Goal: Task Accomplishment & Management: Use online tool/utility

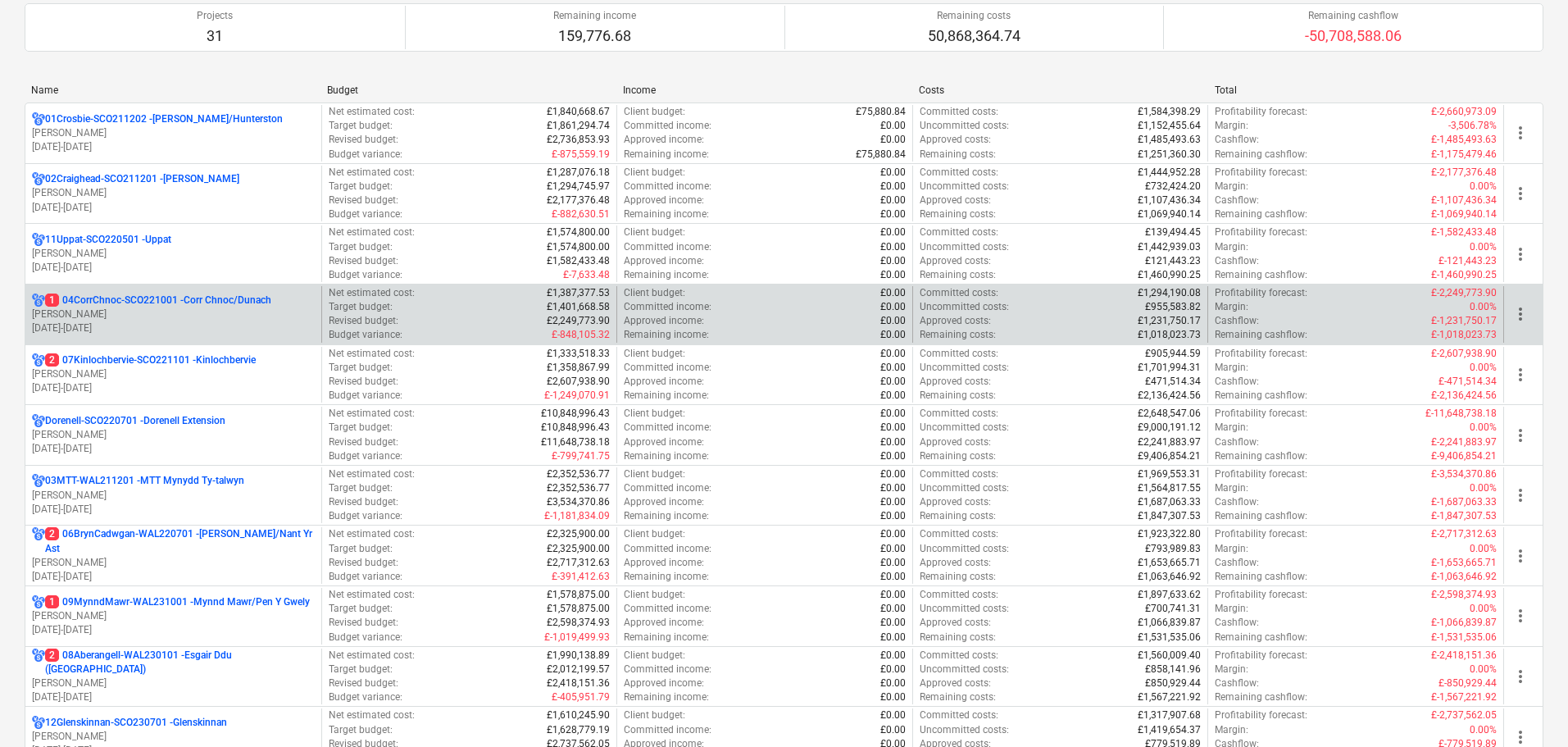
scroll to position [164, 0]
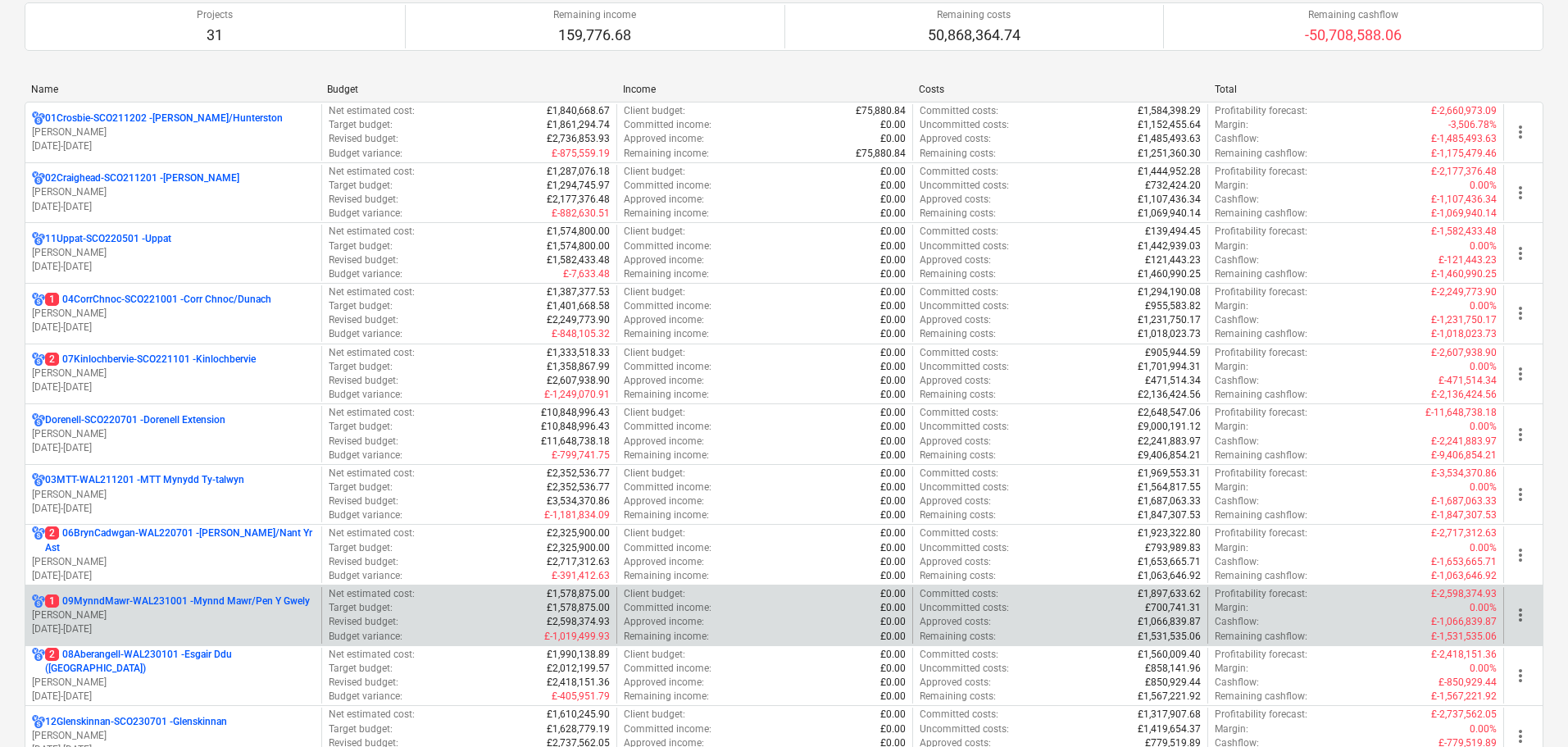
click at [216, 610] on p "[PERSON_NAME]" at bounding box center [173, 615] width 283 height 14
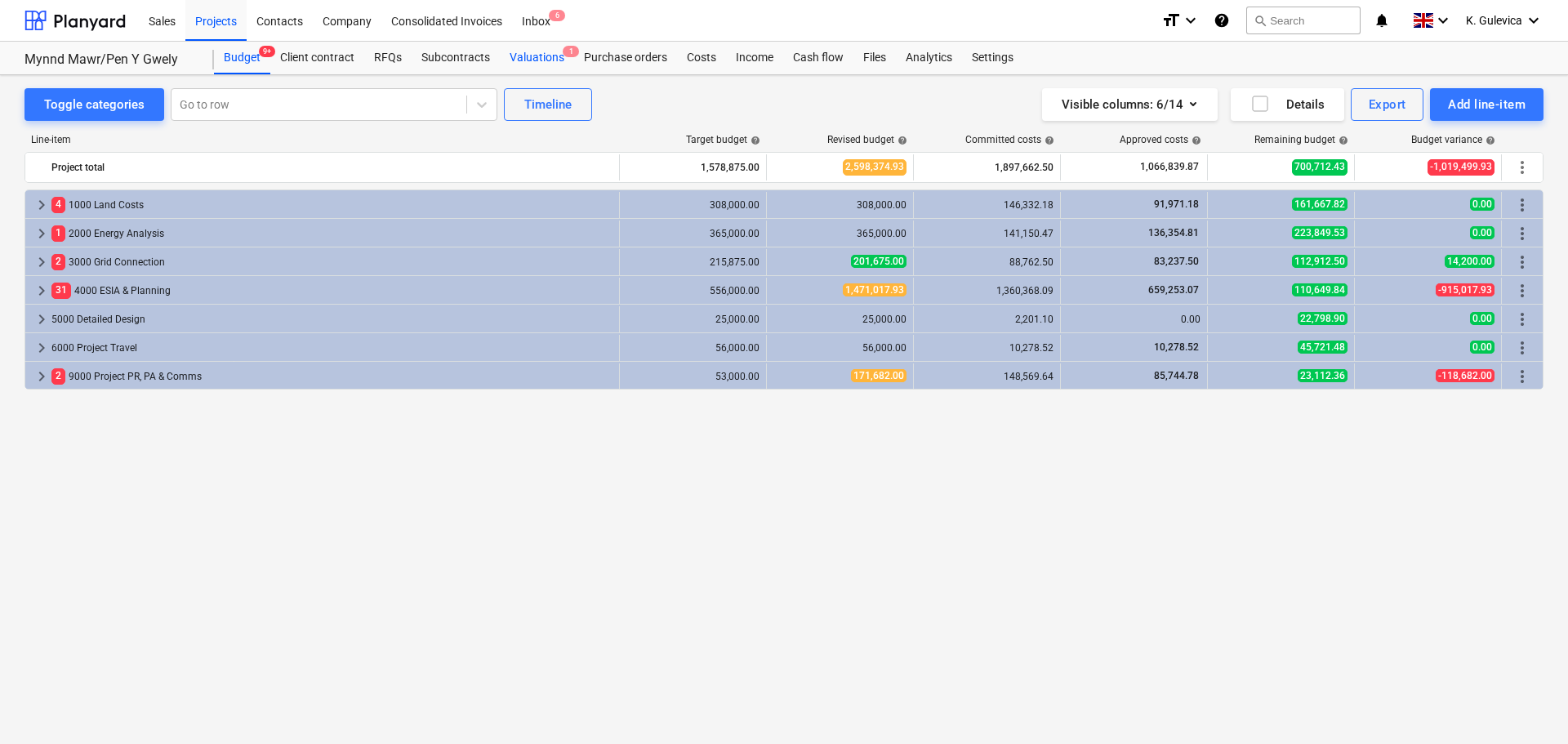
click at [544, 60] on div "Valuations 1" at bounding box center [536, 57] width 74 height 33
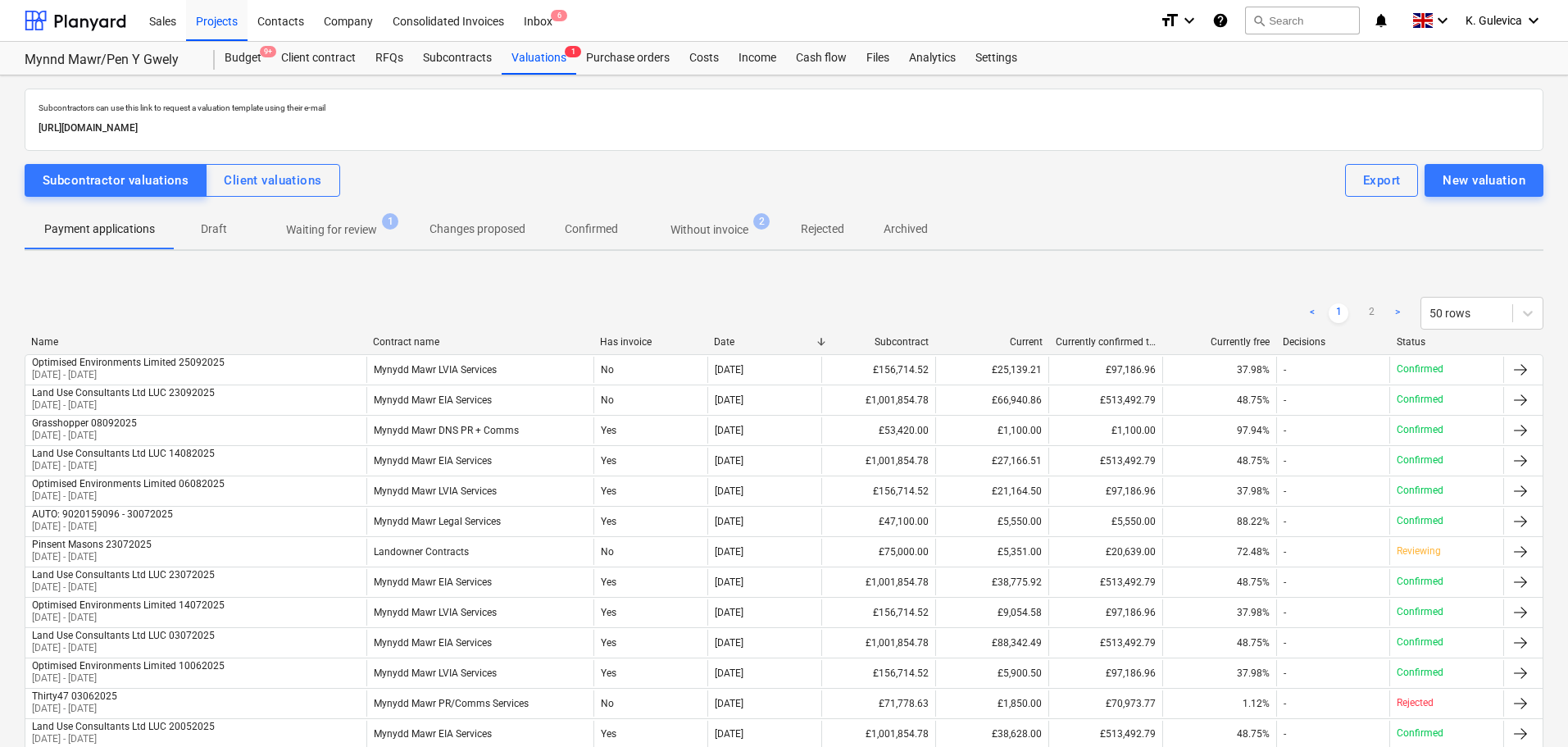
click at [727, 224] on p "Without invoice" at bounding box center [709, 229] width 78 height 17
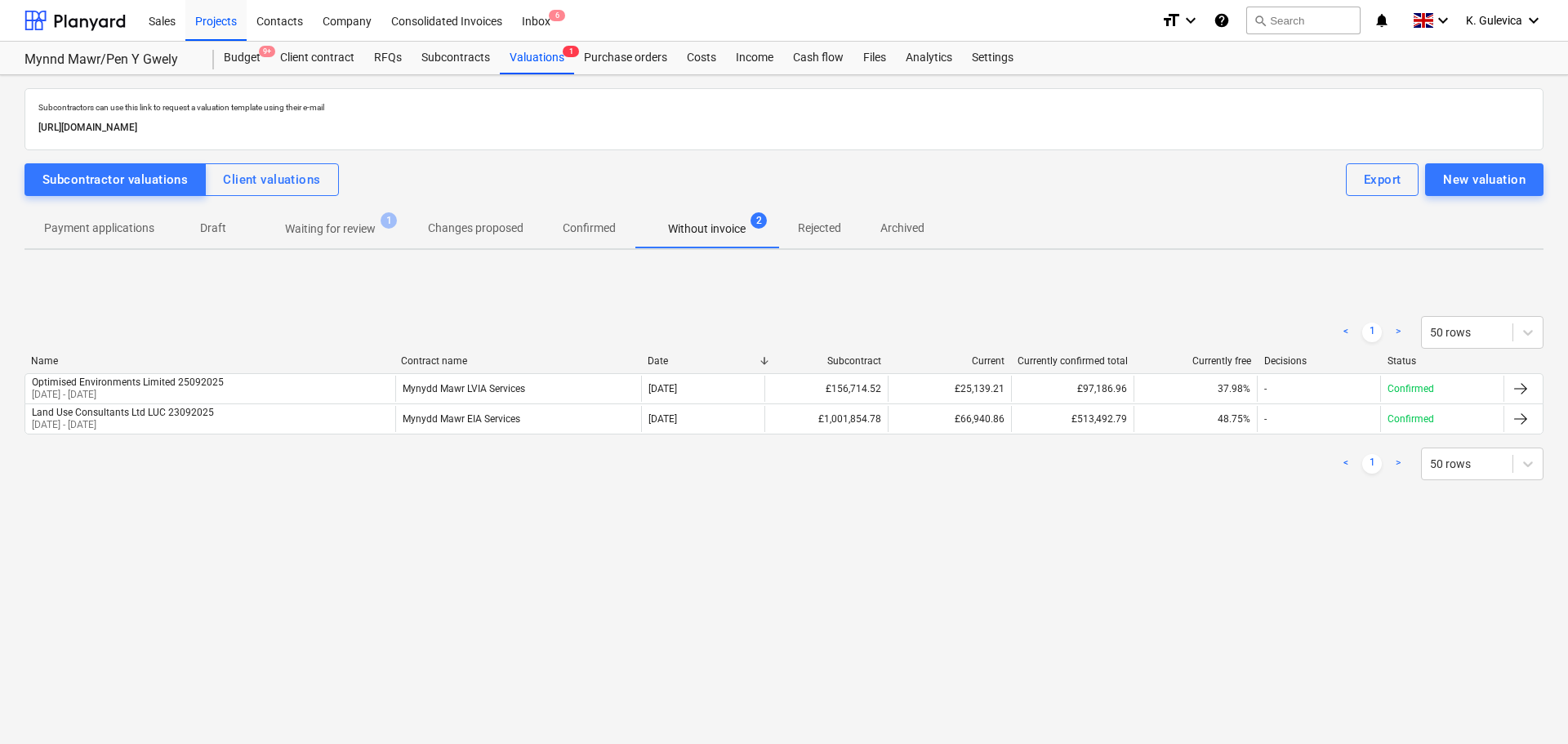
click at [345, 222] on p "Waiting for review" at bounding box center [330, 228] width 90 height 17
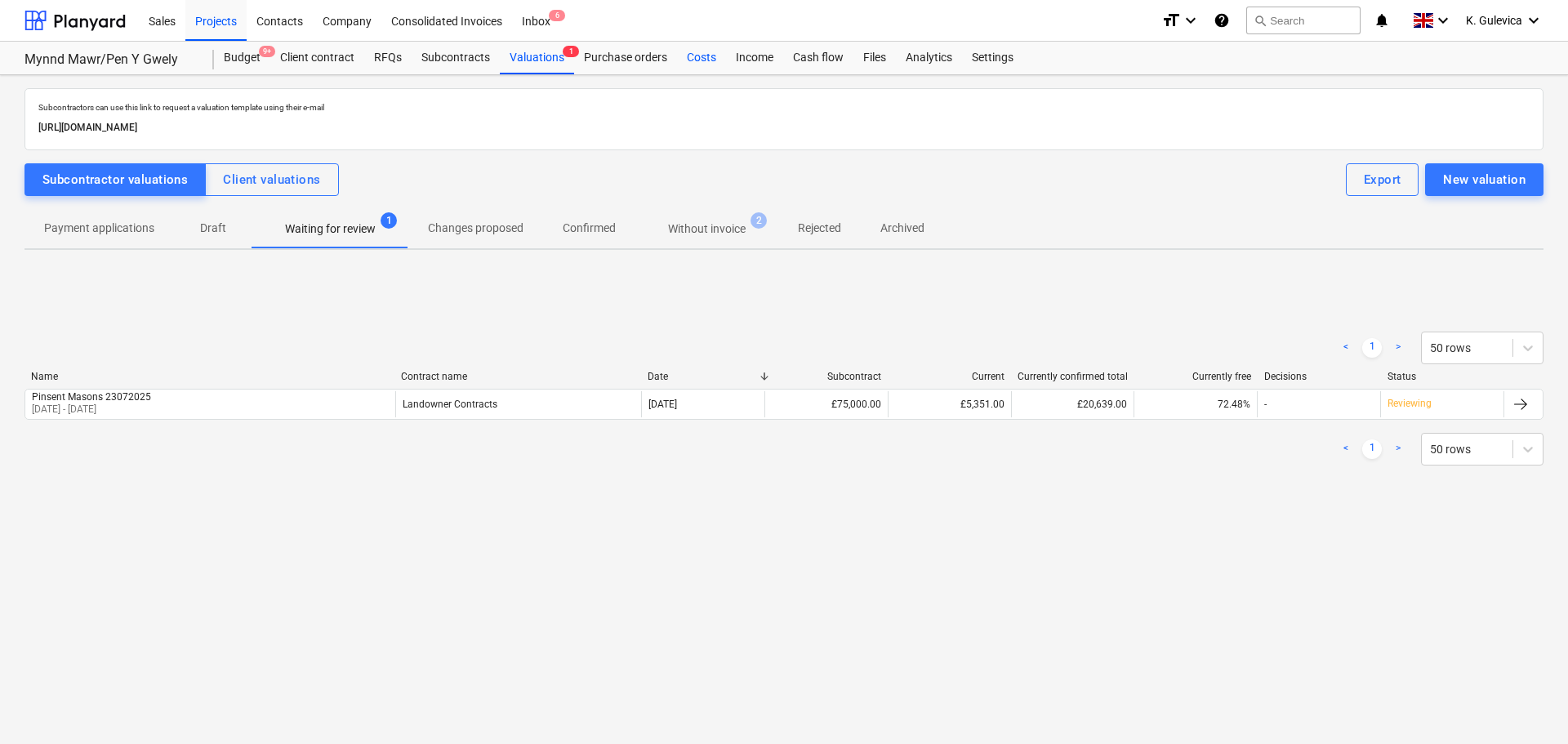
drag, startPoint x: 693, startPoint y: 55, endPoint x: 694, endPoint y: 71, distance: 16.0
click at [693, 55] on div "Costs" at bounding box center [701, 57] width 49 height 33
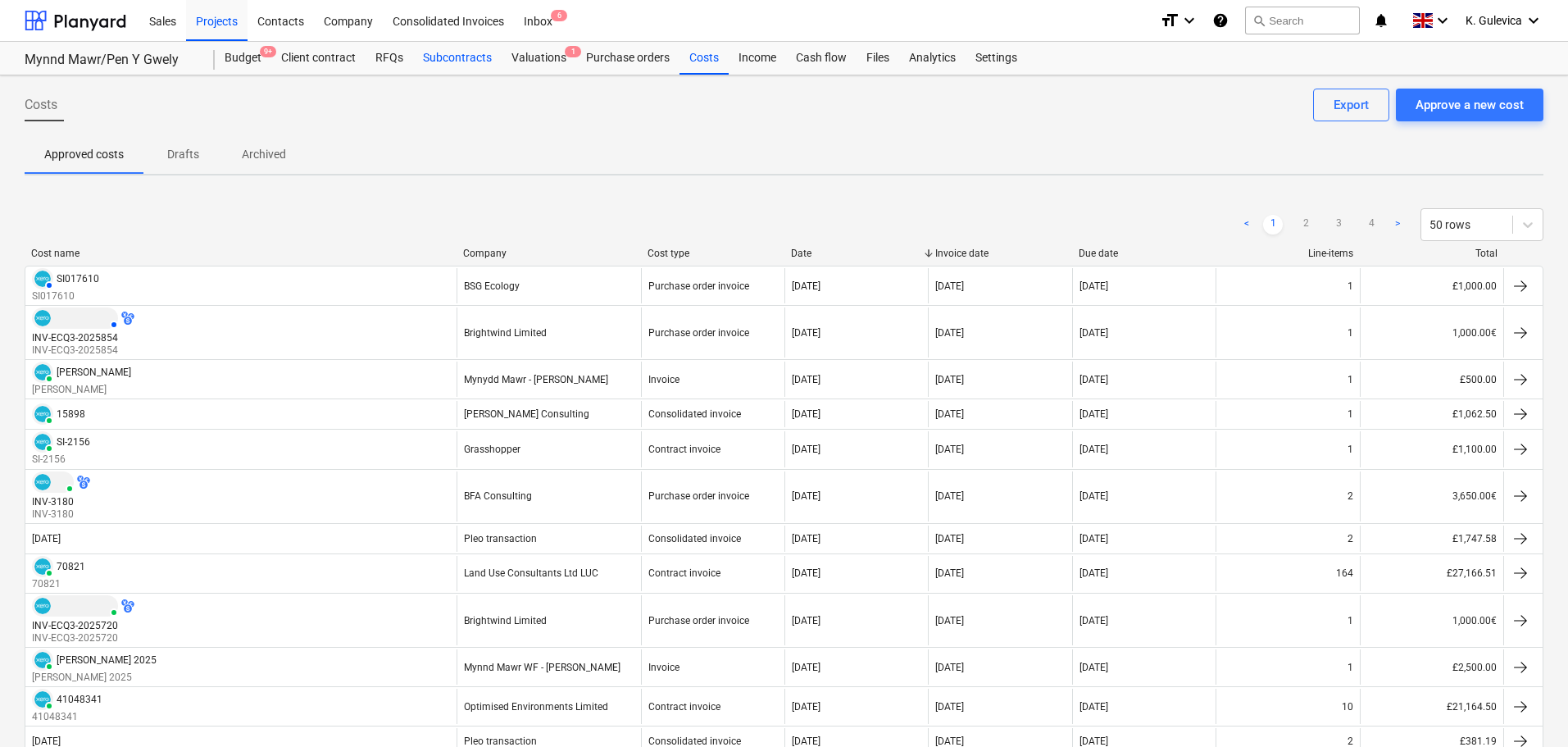
click at [436, 61] on div "Subcontracts" at bounding box center [457, 58] width 89 height 33
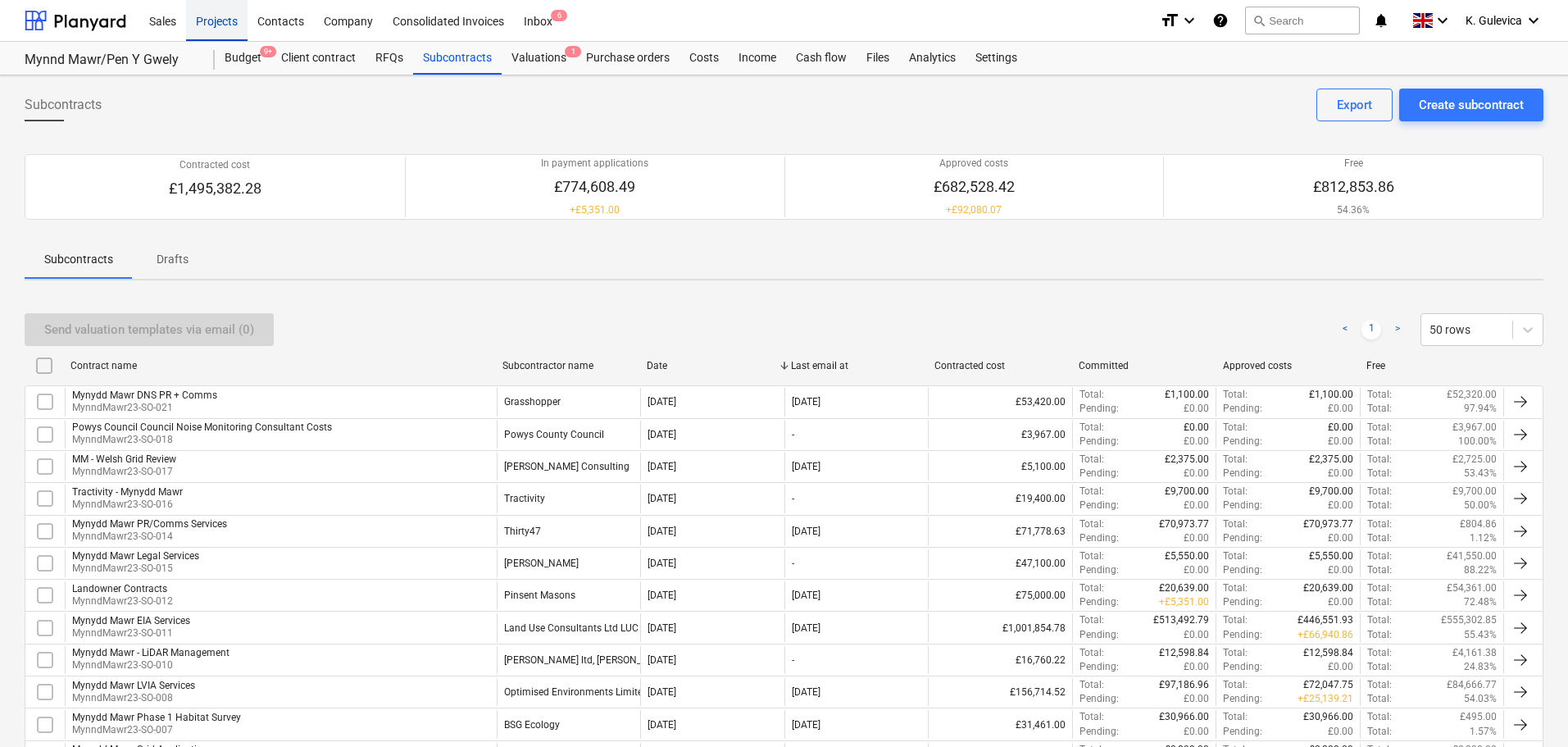
click at [218, 22] on div "Projects" at bounding box center [217, 20] width 62 height 42
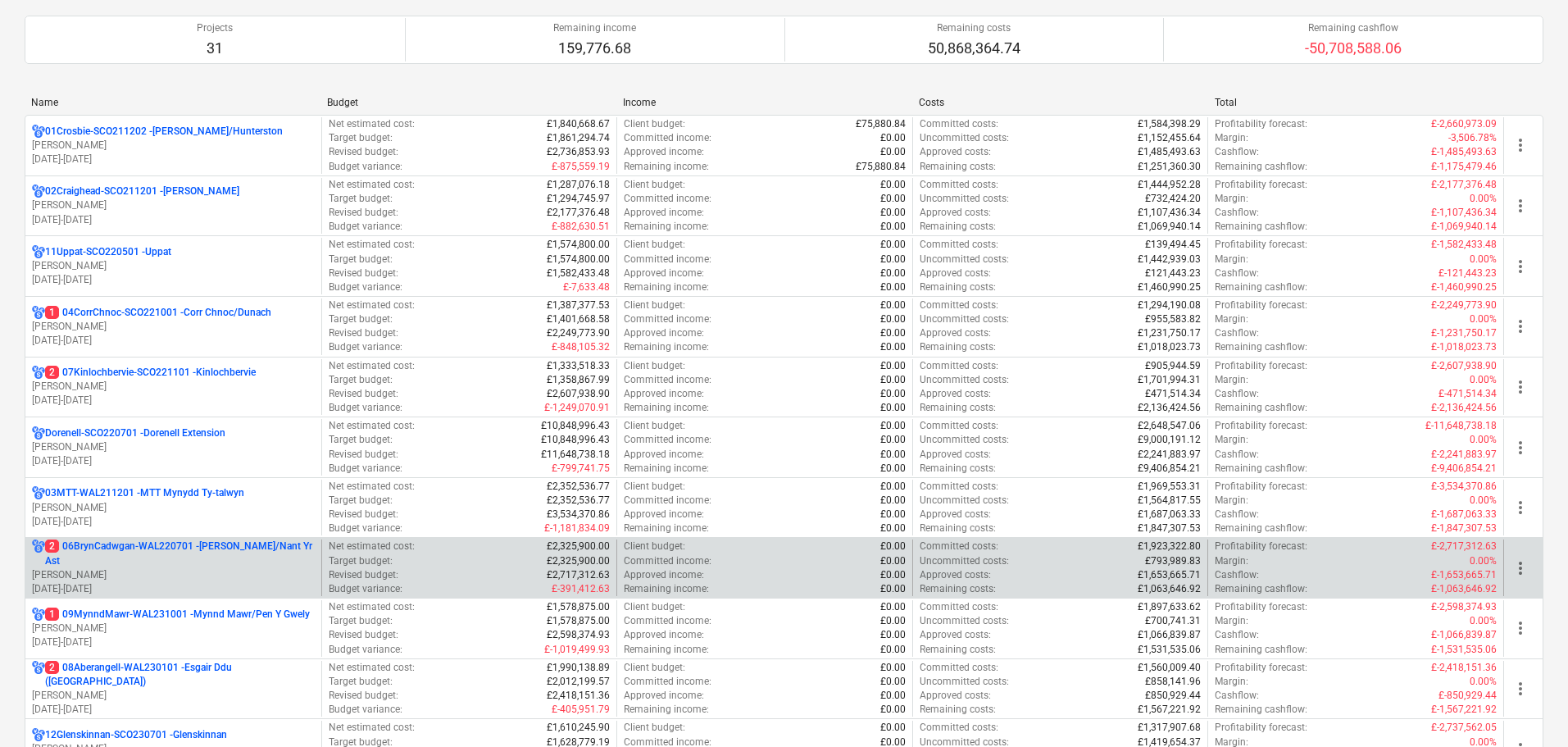
scroll to position [164, 0]
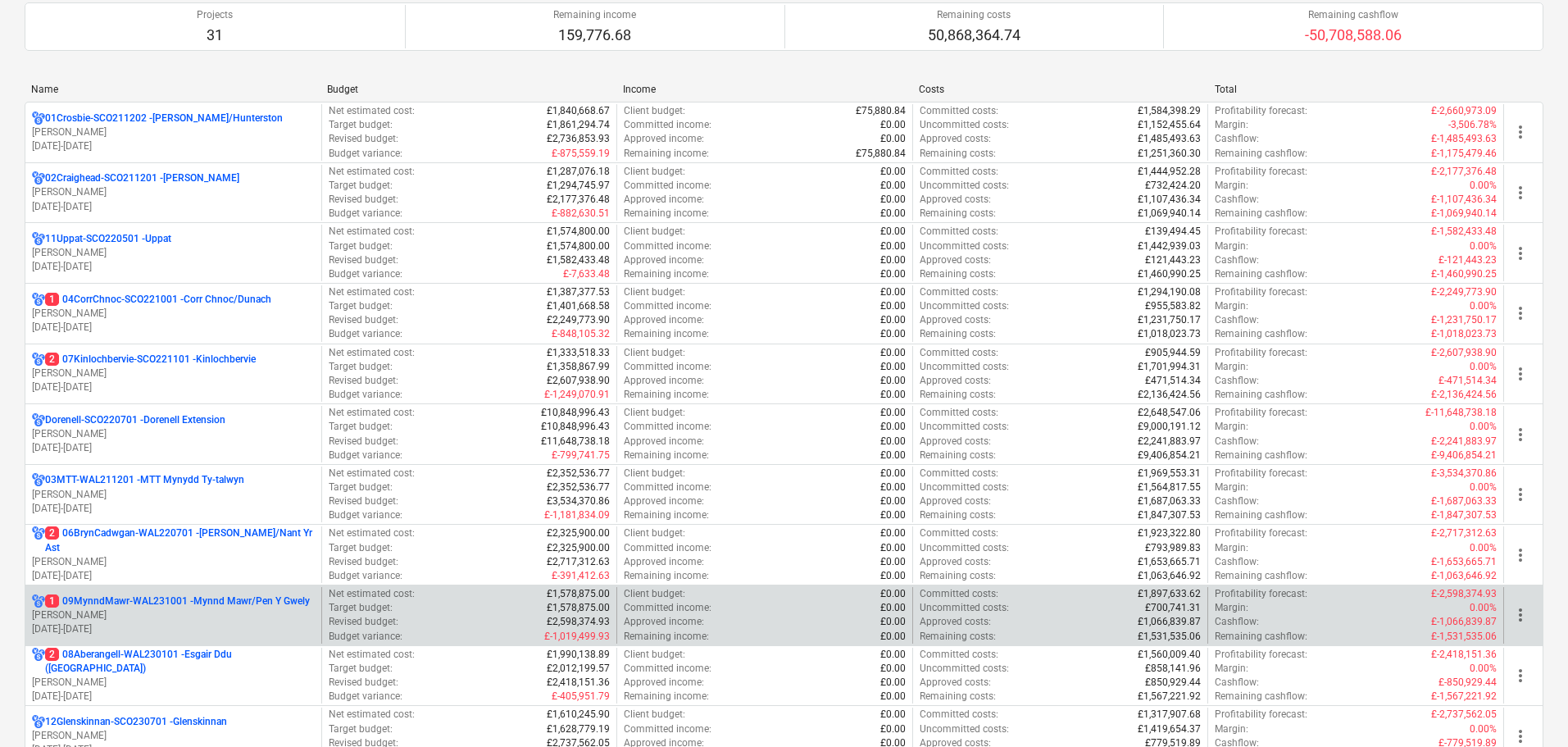
click at [254, 612] on p "[PERSON_NAME]" at bounding box center [173, 615] width 283 height 14
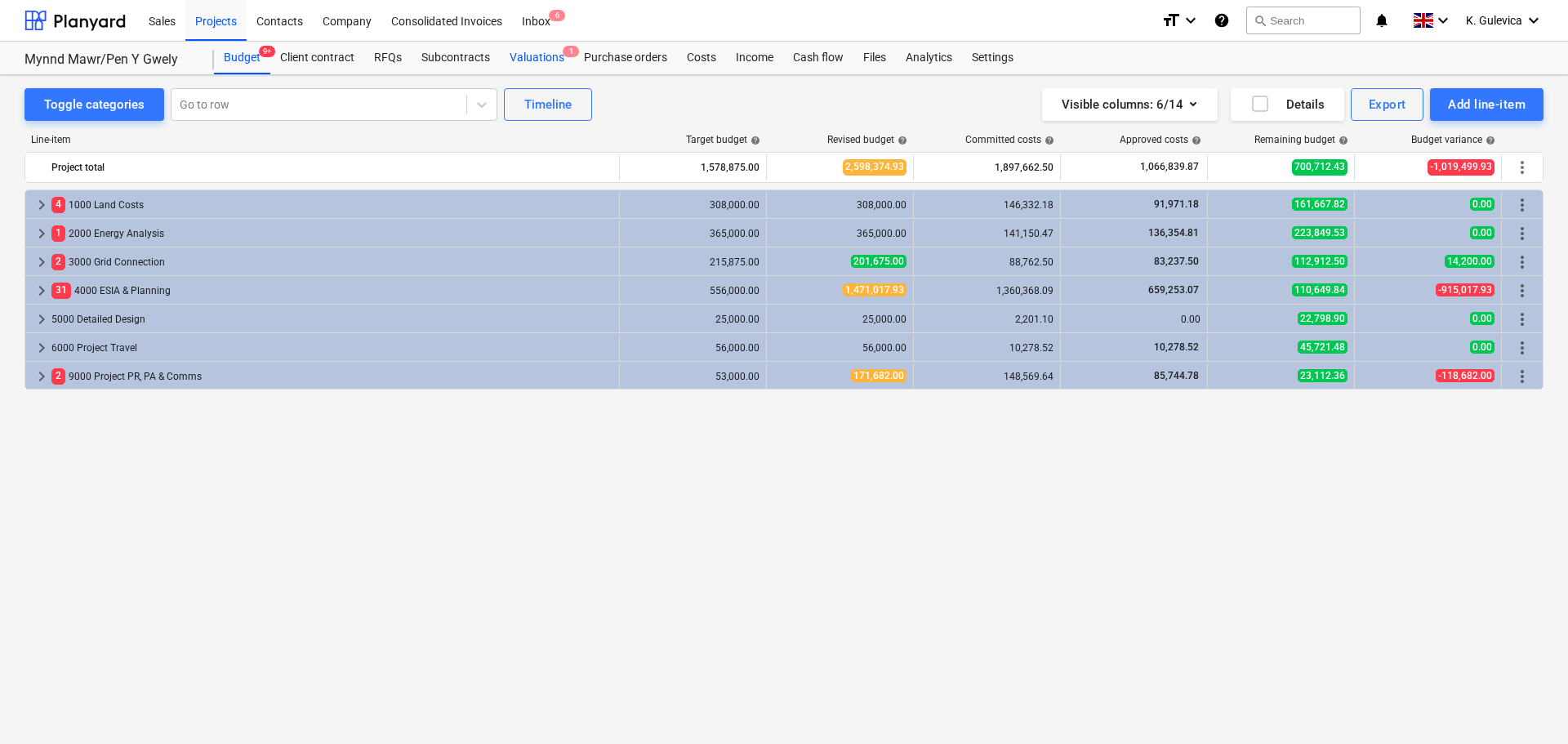
click at [523, 57] on div "Valuations 1" at bounding box center [536, 57] width 74 height 33
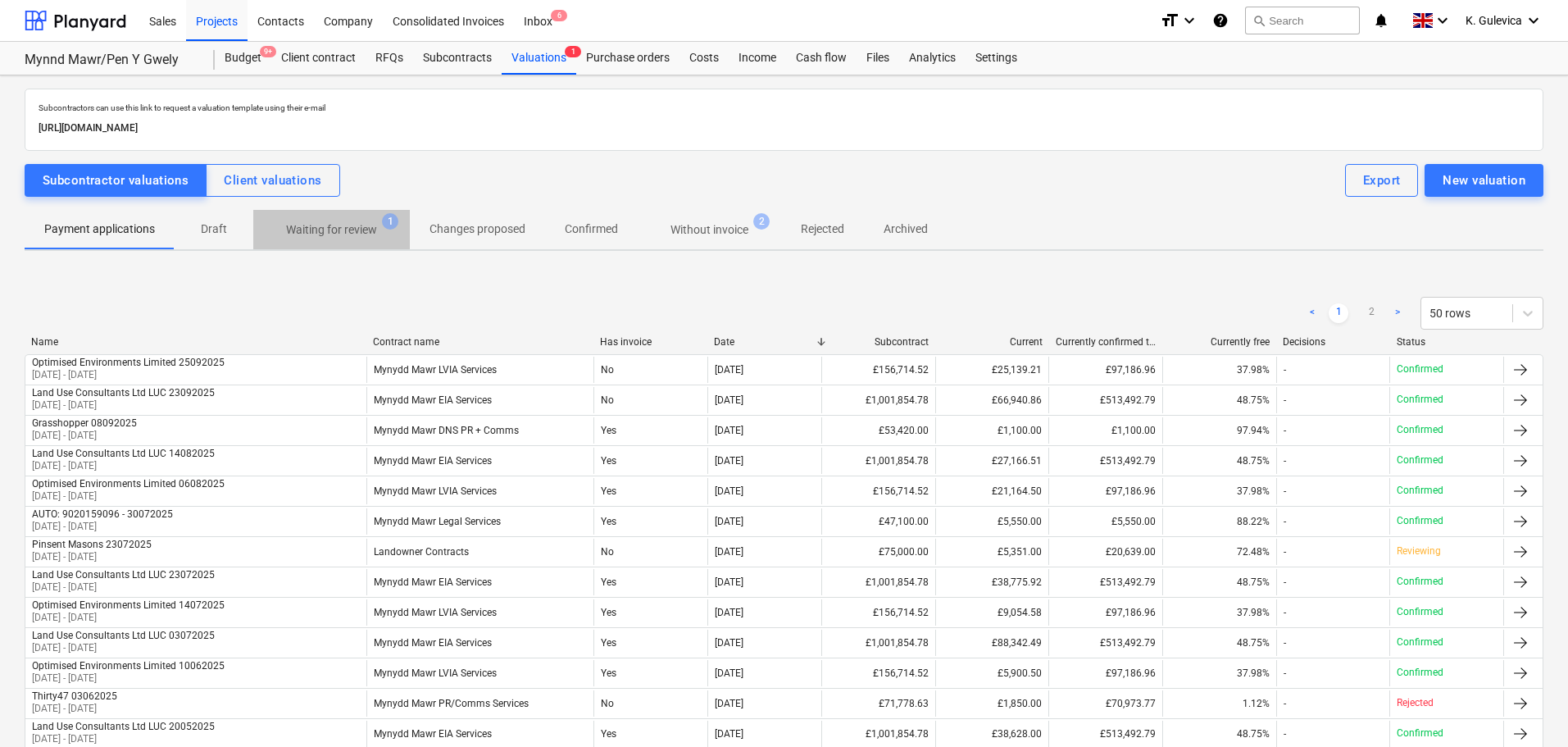
click at [347, 226] on p "Waiting for review" at bounding box center [331, 229] width 91 height 17
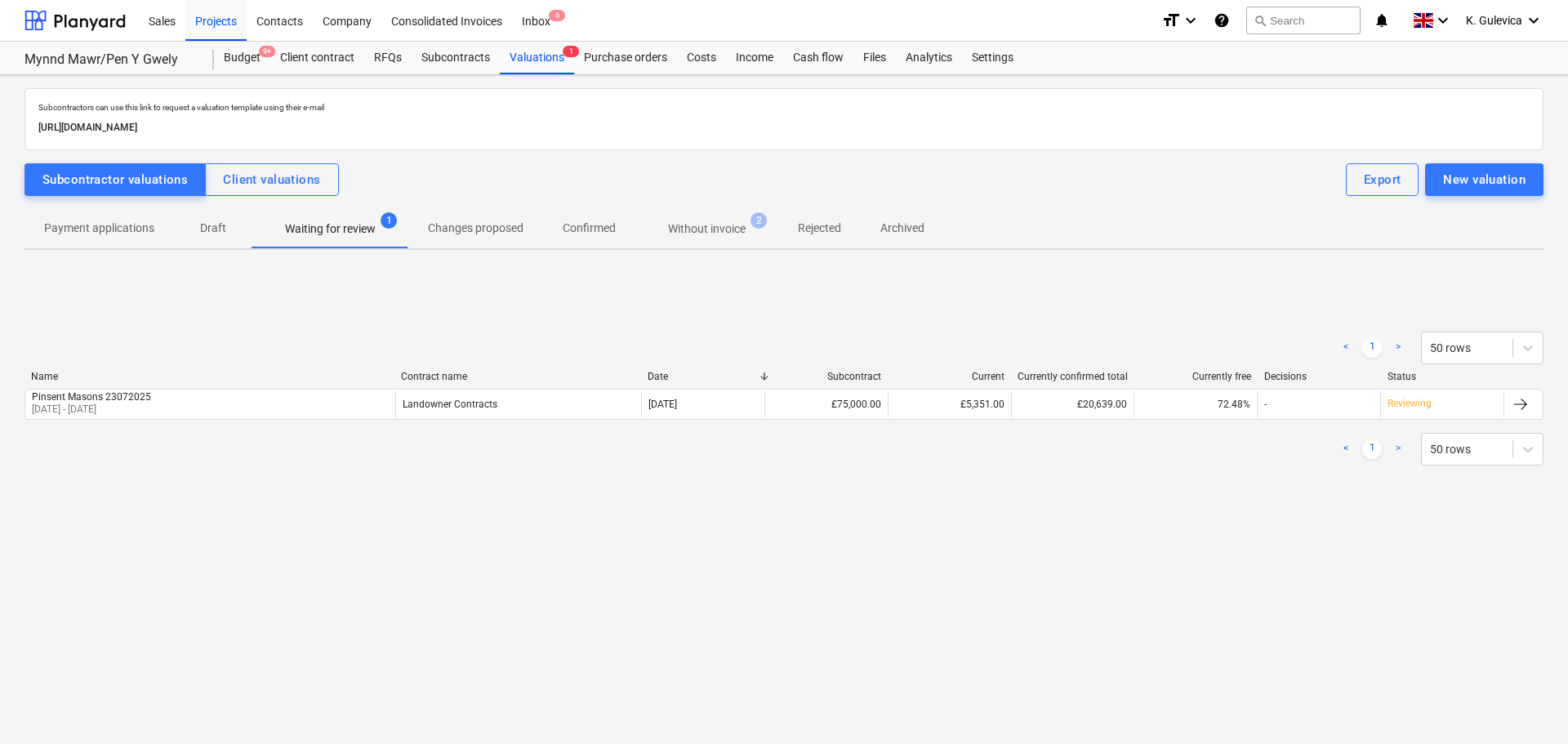
click at [687, 220] on p "Without invoice" at bounding box center [707, 228] width 77 height 17
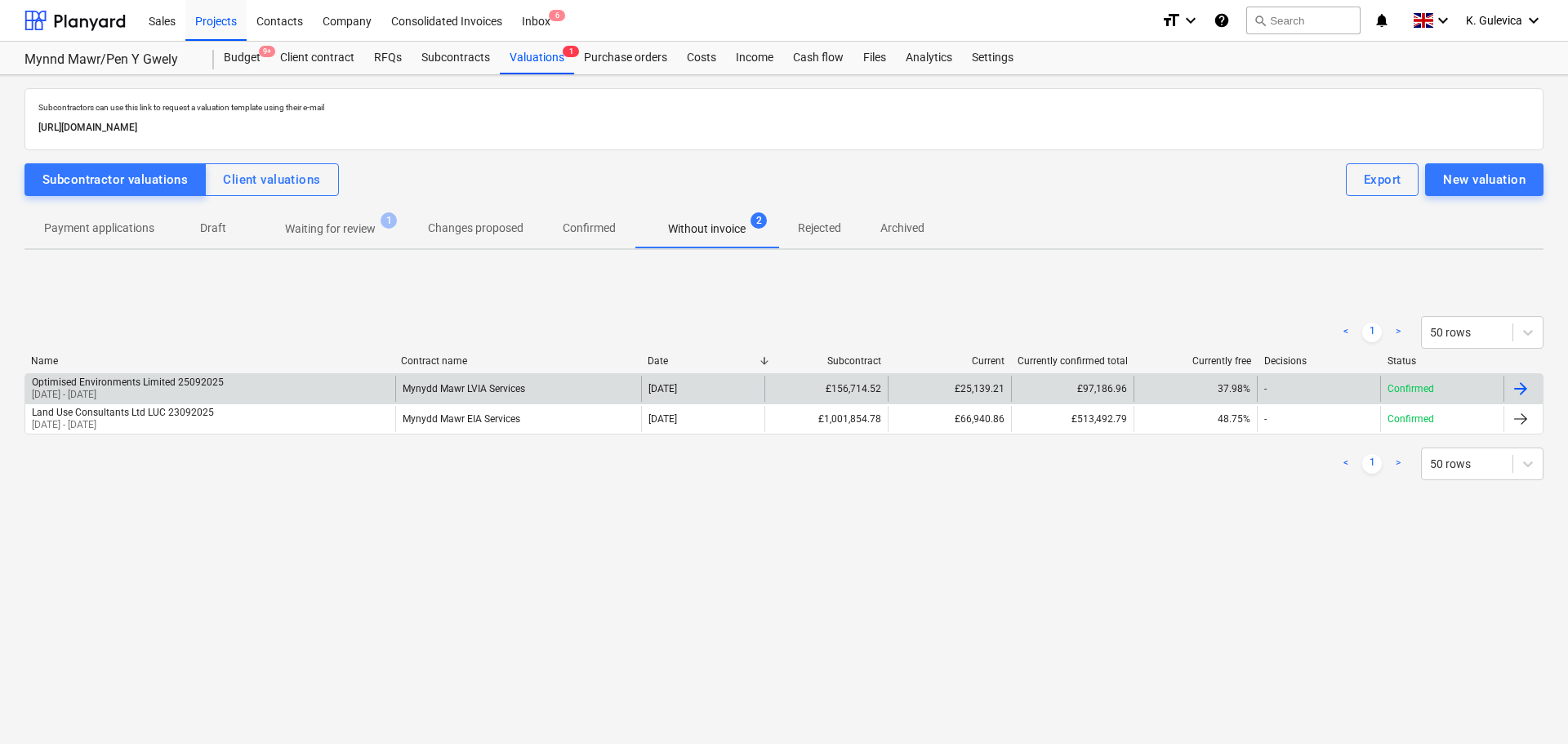
click at [306, 385] on div "Optimised Environments Limited 25092025 [DATE] - [DATE]" at bounding box center [210, 388] width 370 height 26
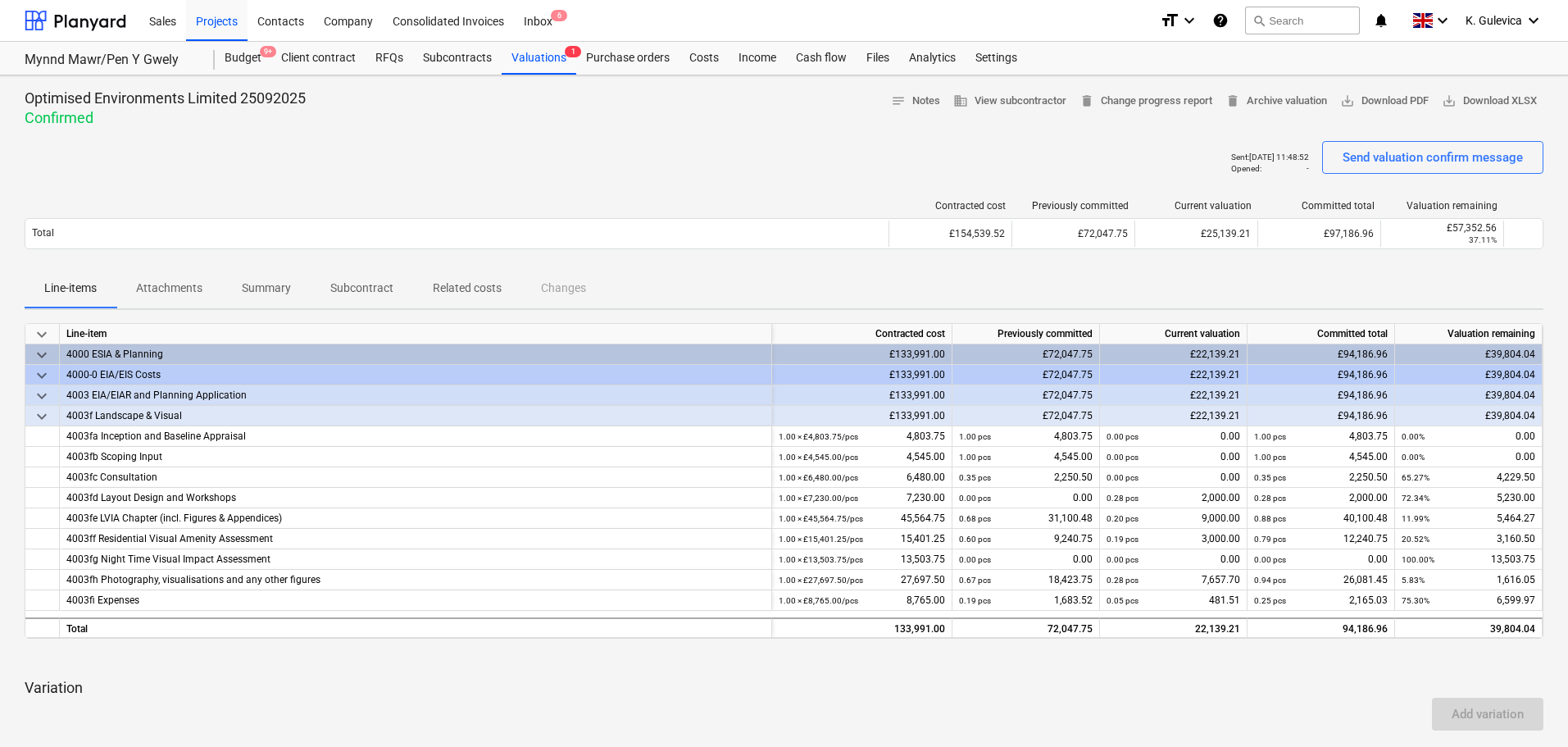
click at [391, 286] on p "Subcontract" at bounding box center [361, 287] width 63 height 17
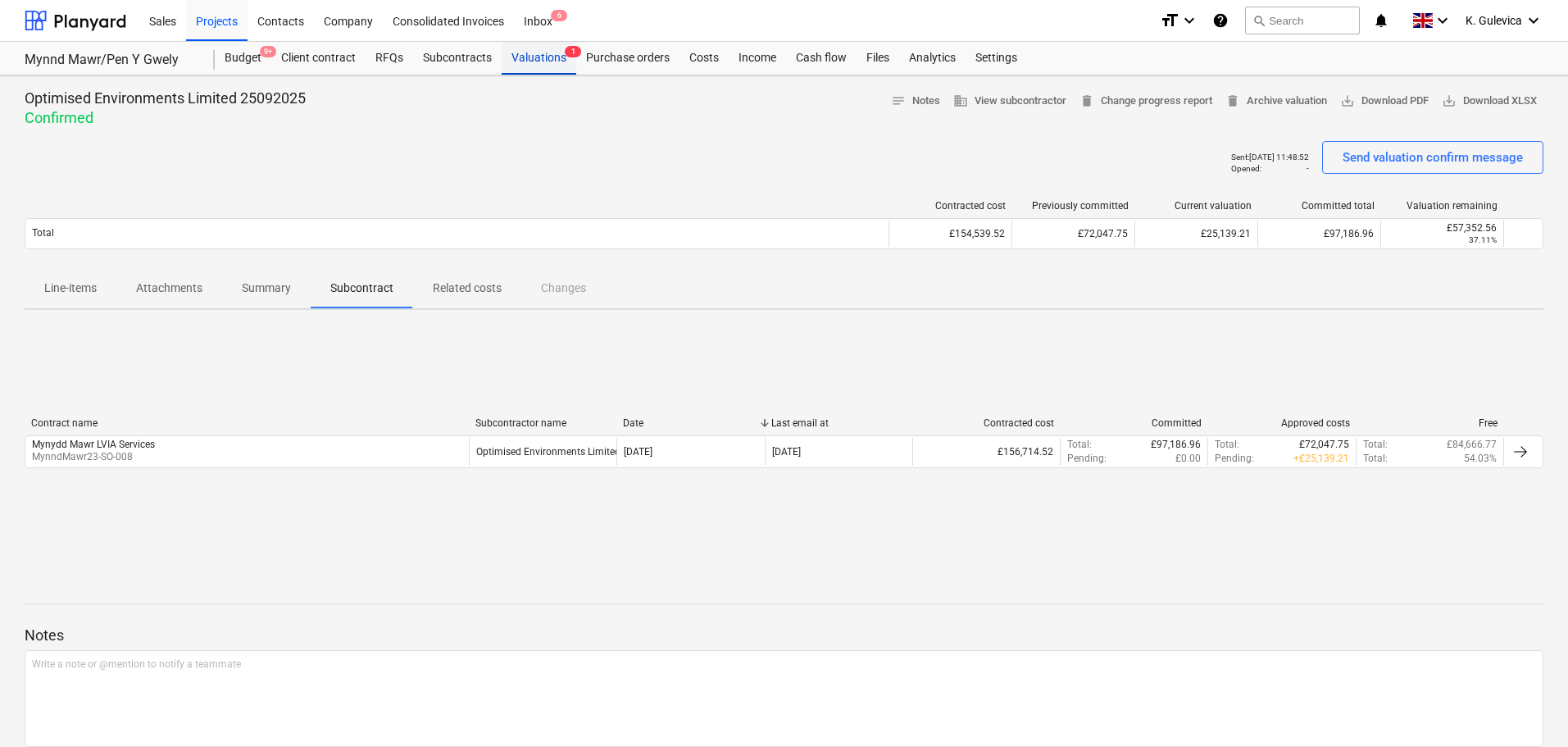
click at [535, 62] on div "Valuations 1" at bounding box center [538, 58] width 75 height 33
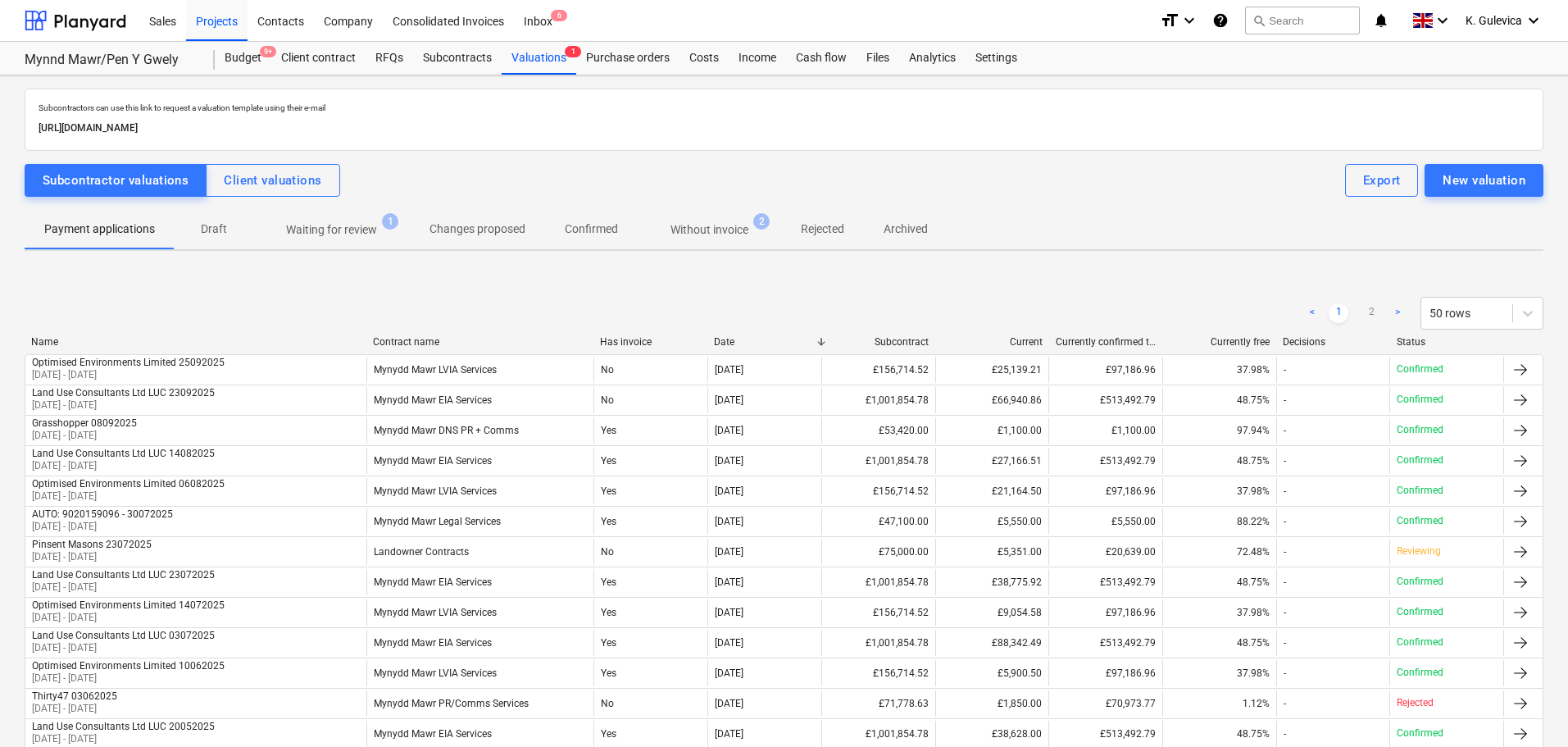
click at [709, 231] on p "Without invoice" at bounding box center [709, 229] width 78 height 17
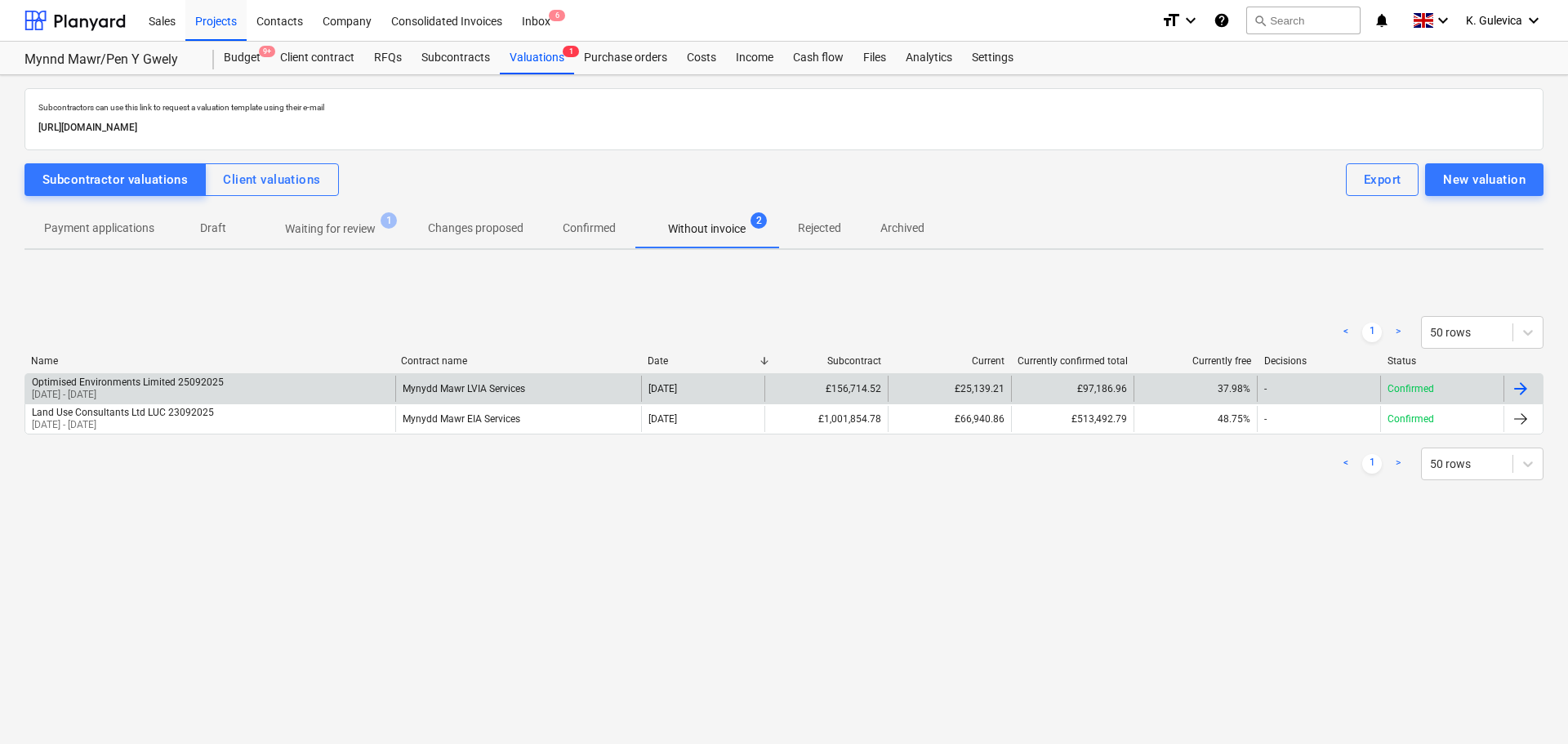
click at [168, 382] on div "Optimised Environments Limited 25092025" at bounding box center [128, 382] width 192 height 12
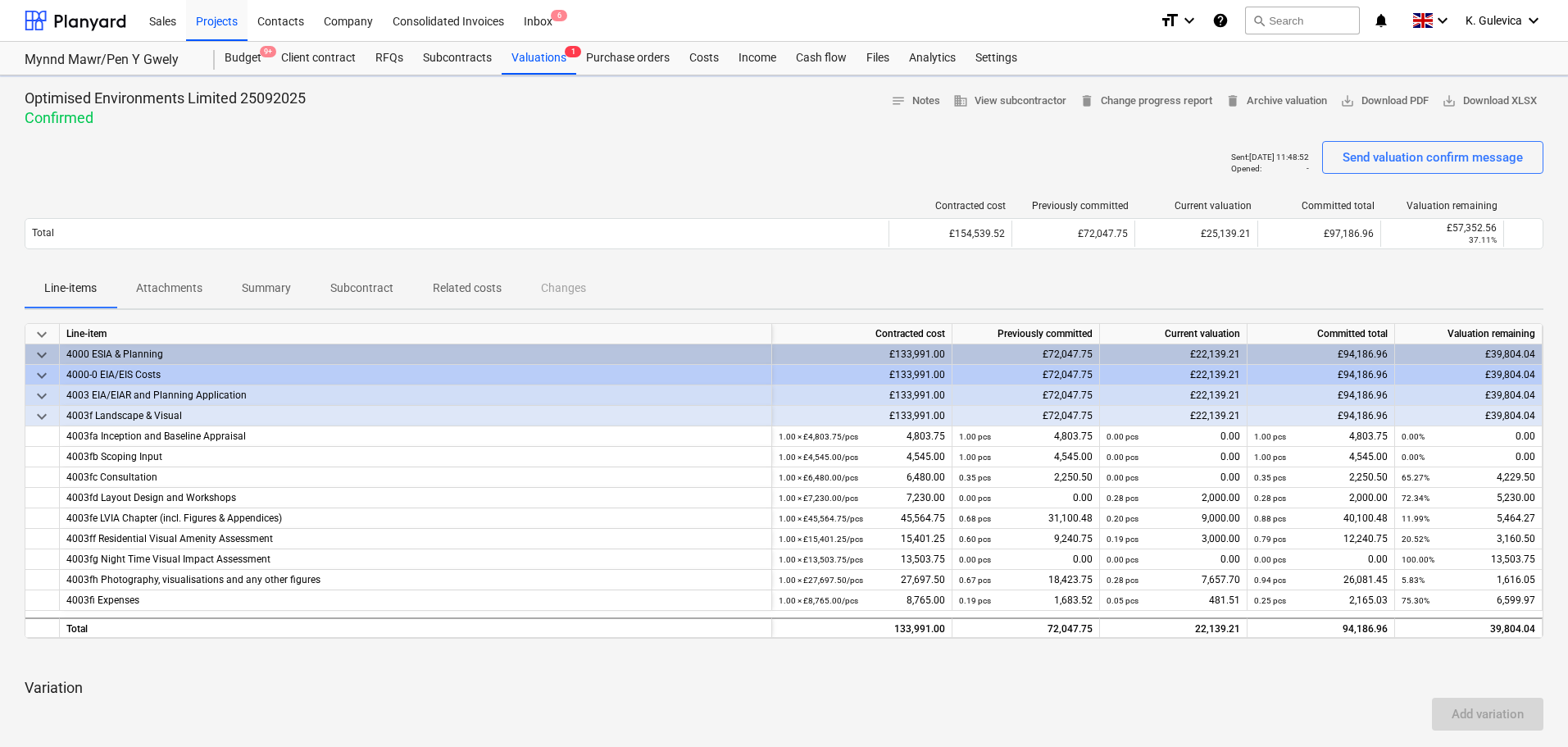
click at [172, 296] on p "Attachments" at bounding box center [169, 287] width 67 height 17
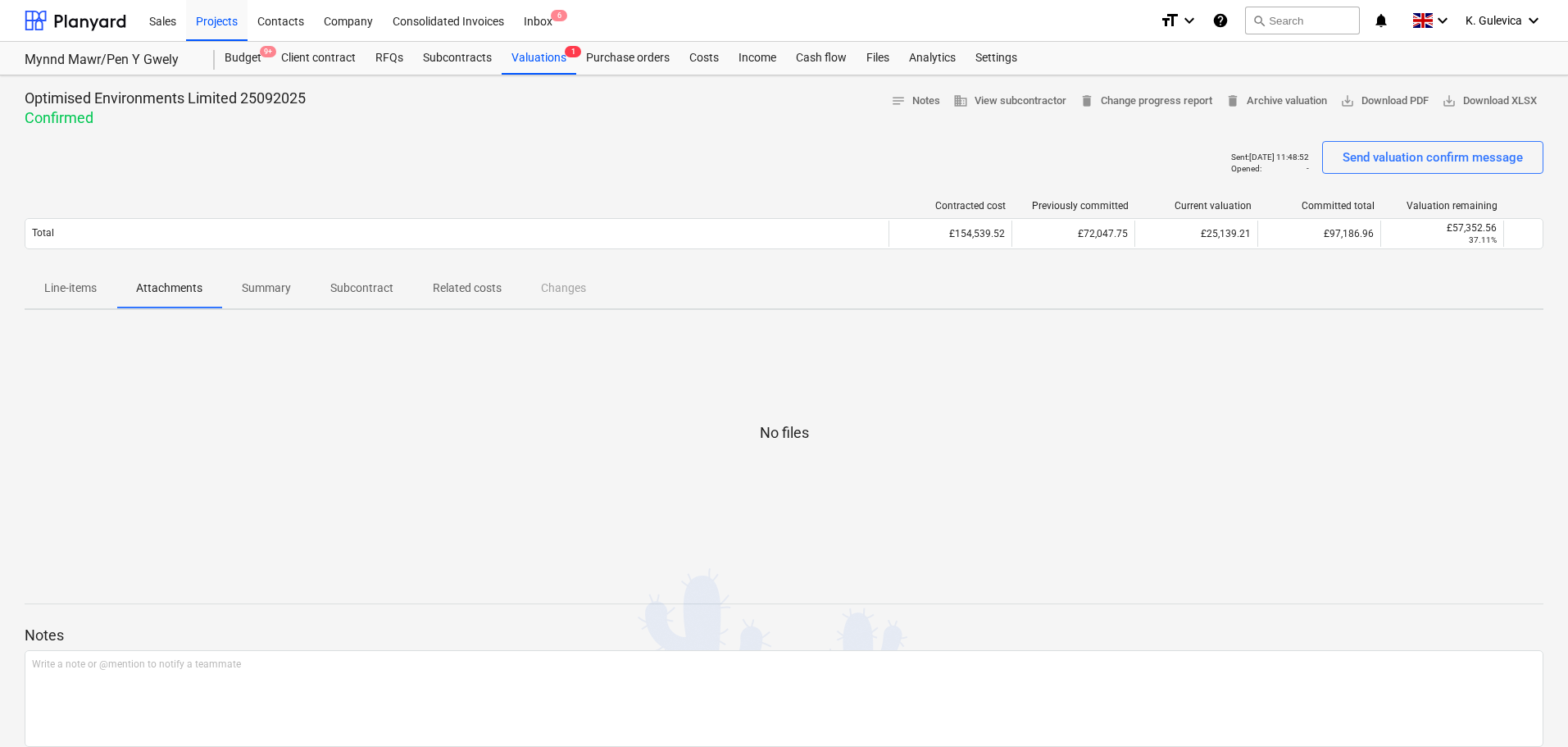
click at [84, 283] on p "Line-items" at bounding box center [70, 287] width 53 height 17
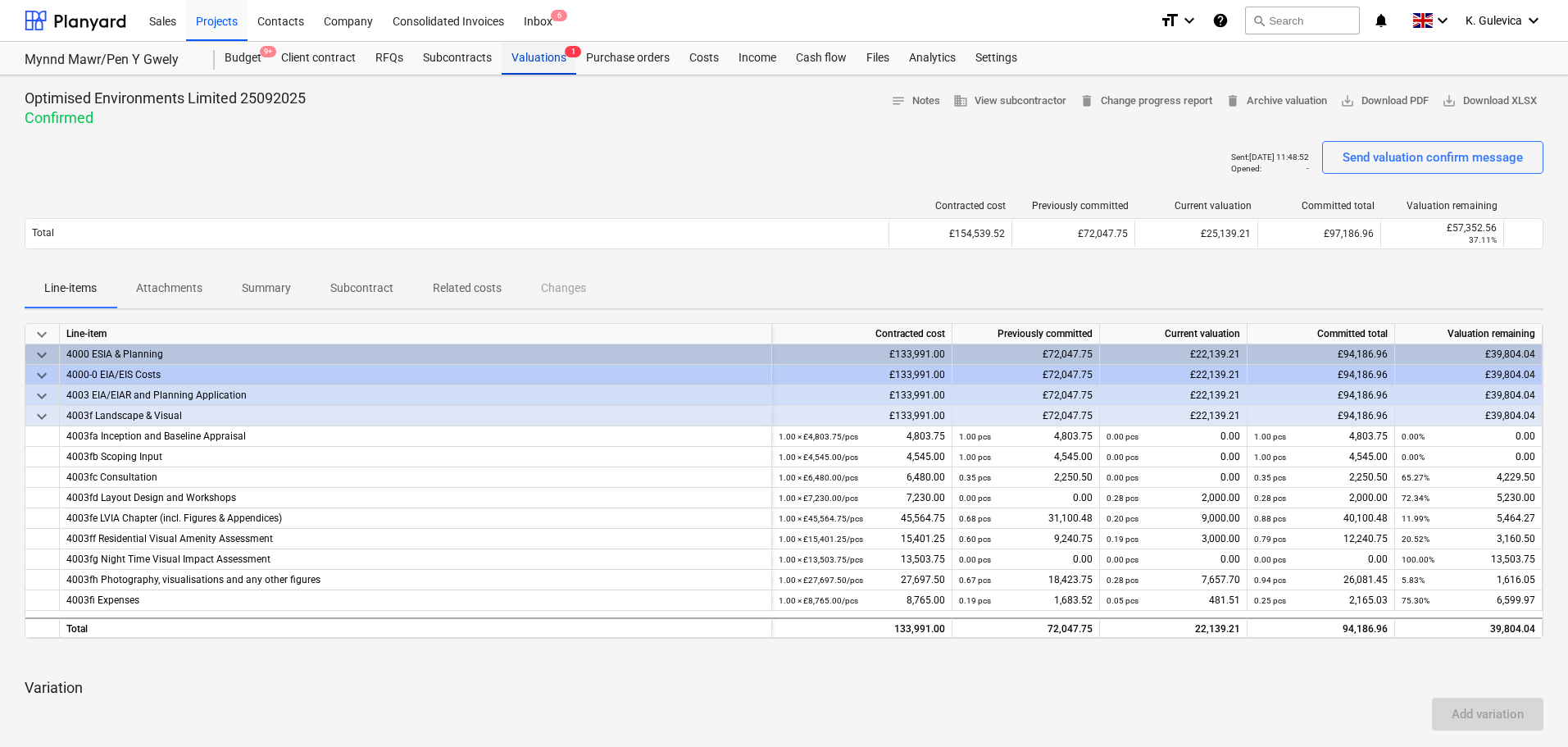
click at [528, 58] on div "Valuations 1" at bounding box center [538, 58] width 75 height 33
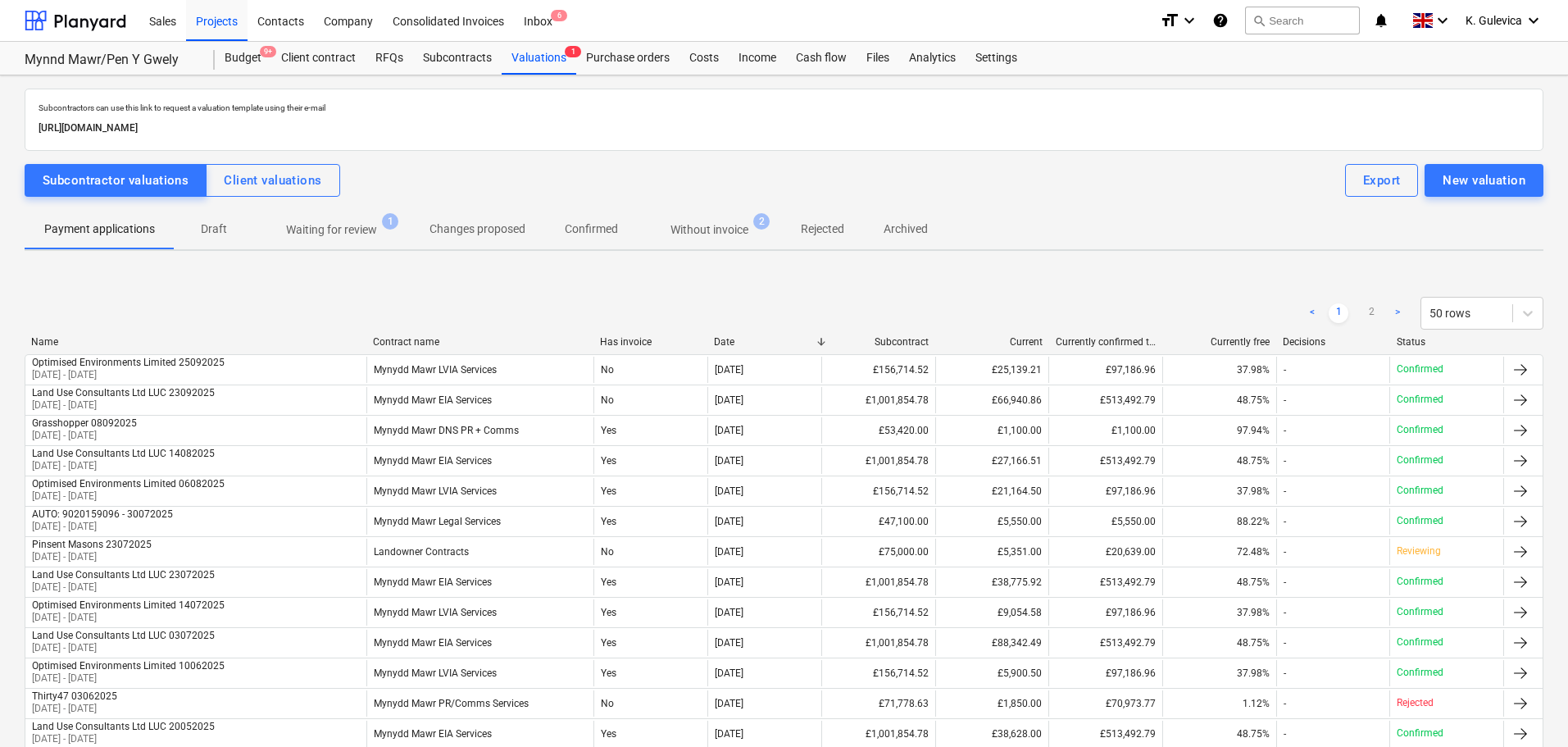
click at [717, 231] on p "Without invoice" at bounding box center [709, 229] width 78 height 17
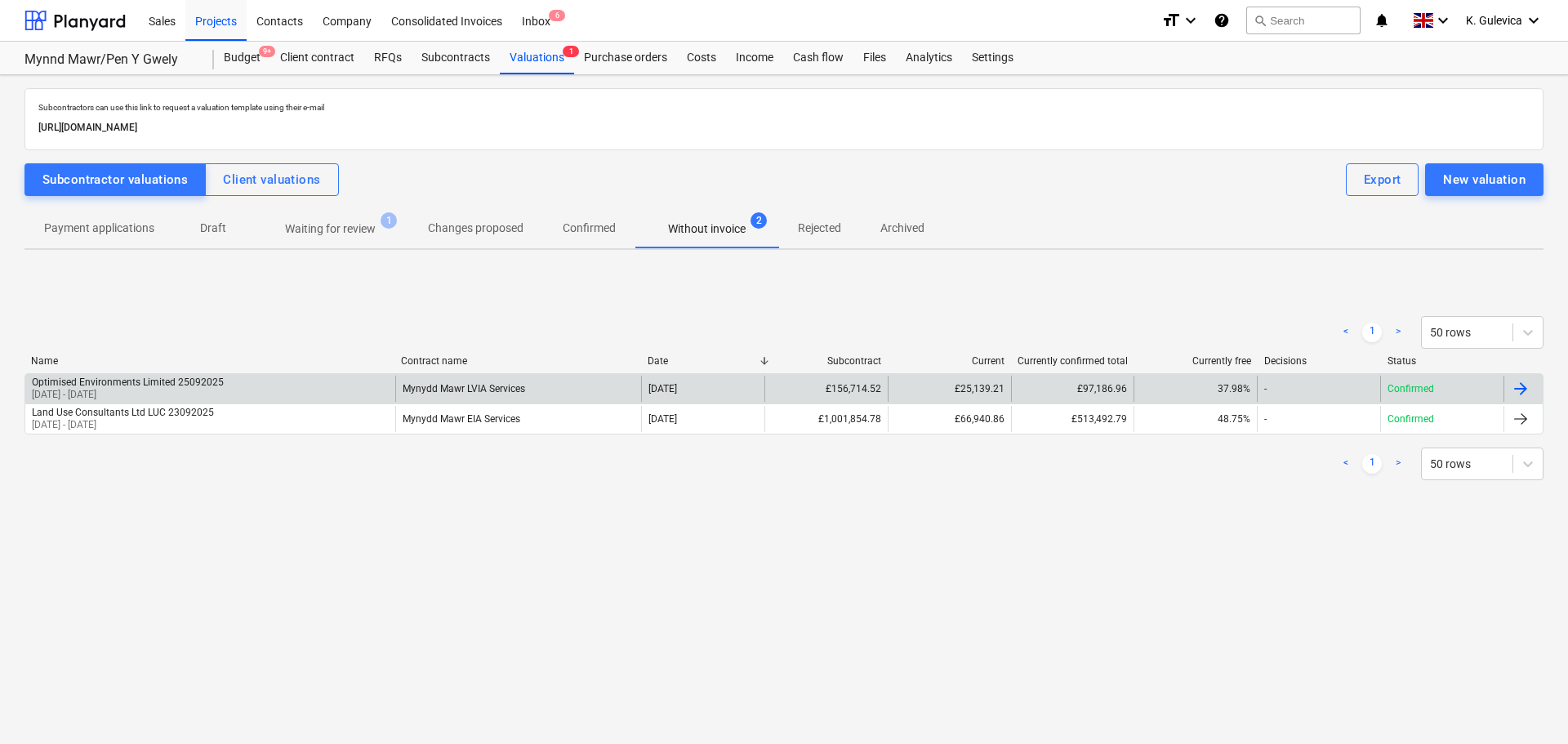
click at [269, 391] on div "Optimised Environments Limited 25092025 [DATE] - [DATE]" at bounding box center [210, 388] width 370 height 26
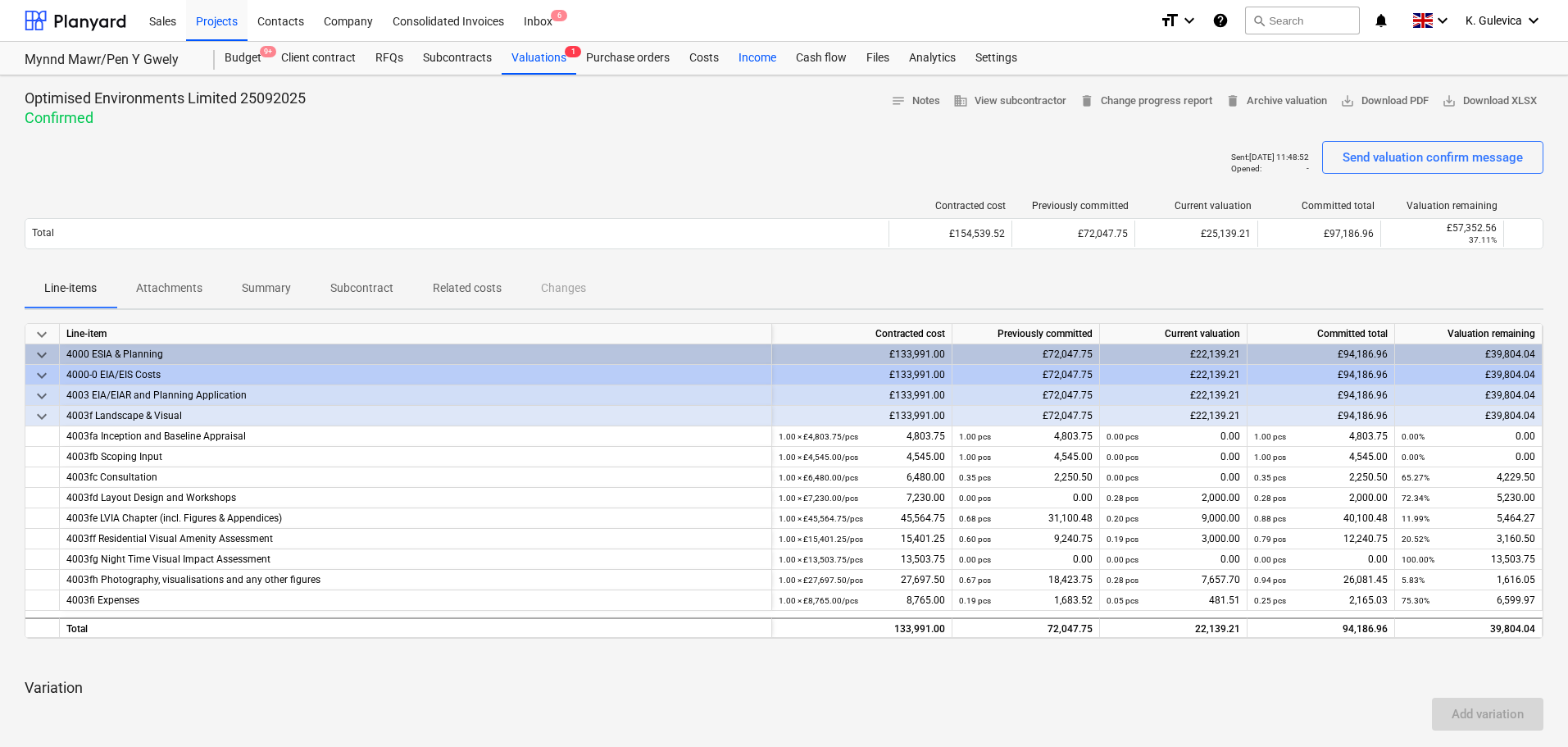
drag, startPoint x: 746, startPoint y: 61, endPoint x: 761, endPoint y: 71, distance: 18.0
click at [746, 61] on div "Income" at bounding box center [757, 58] width 58 height 33
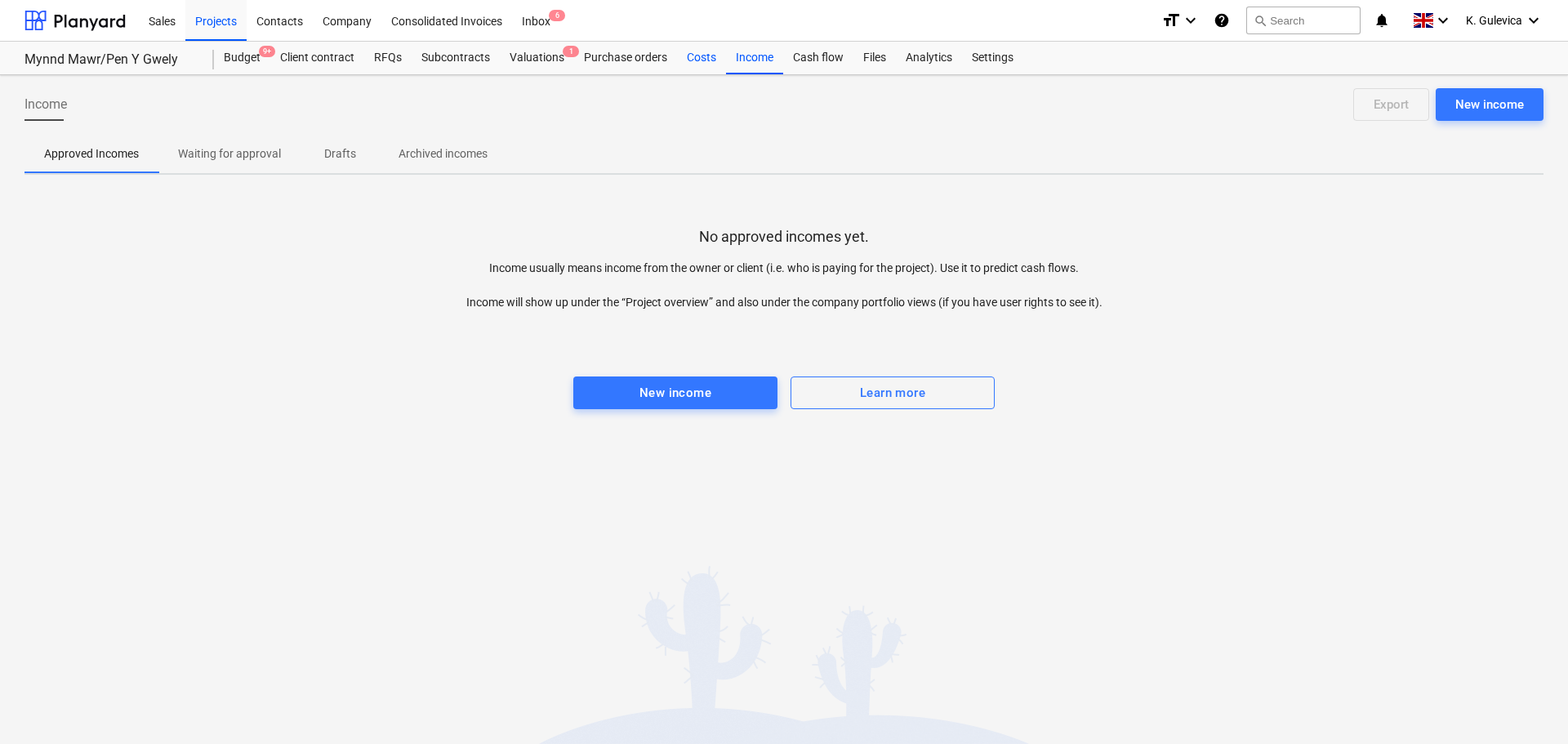
click at [694, 53] on div "Costs" at bounding box center [701, 57] width 49 height 33
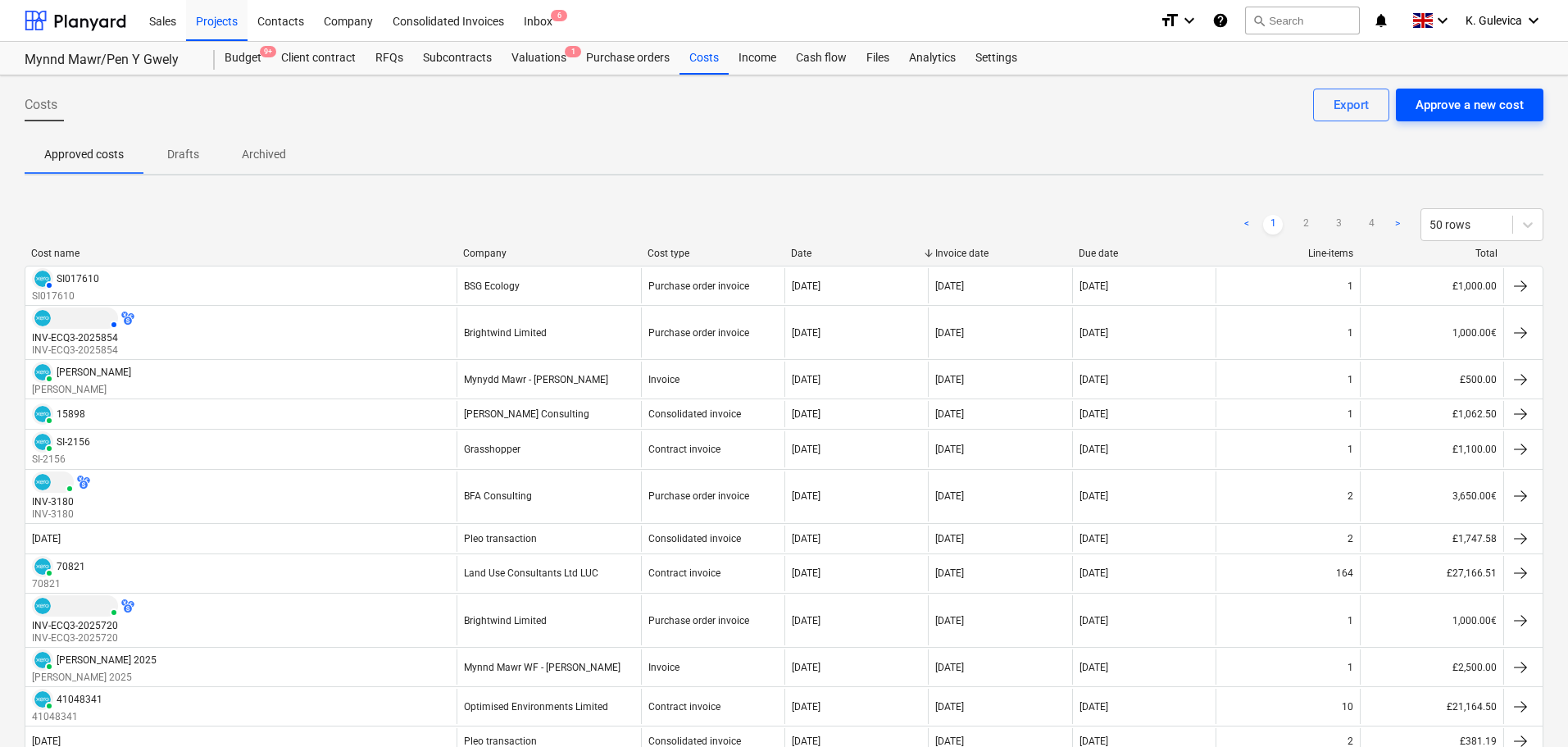
click at [1501, 108] on div "Approve a new cost" at bounding box center [1470, 104] width 108 height 21
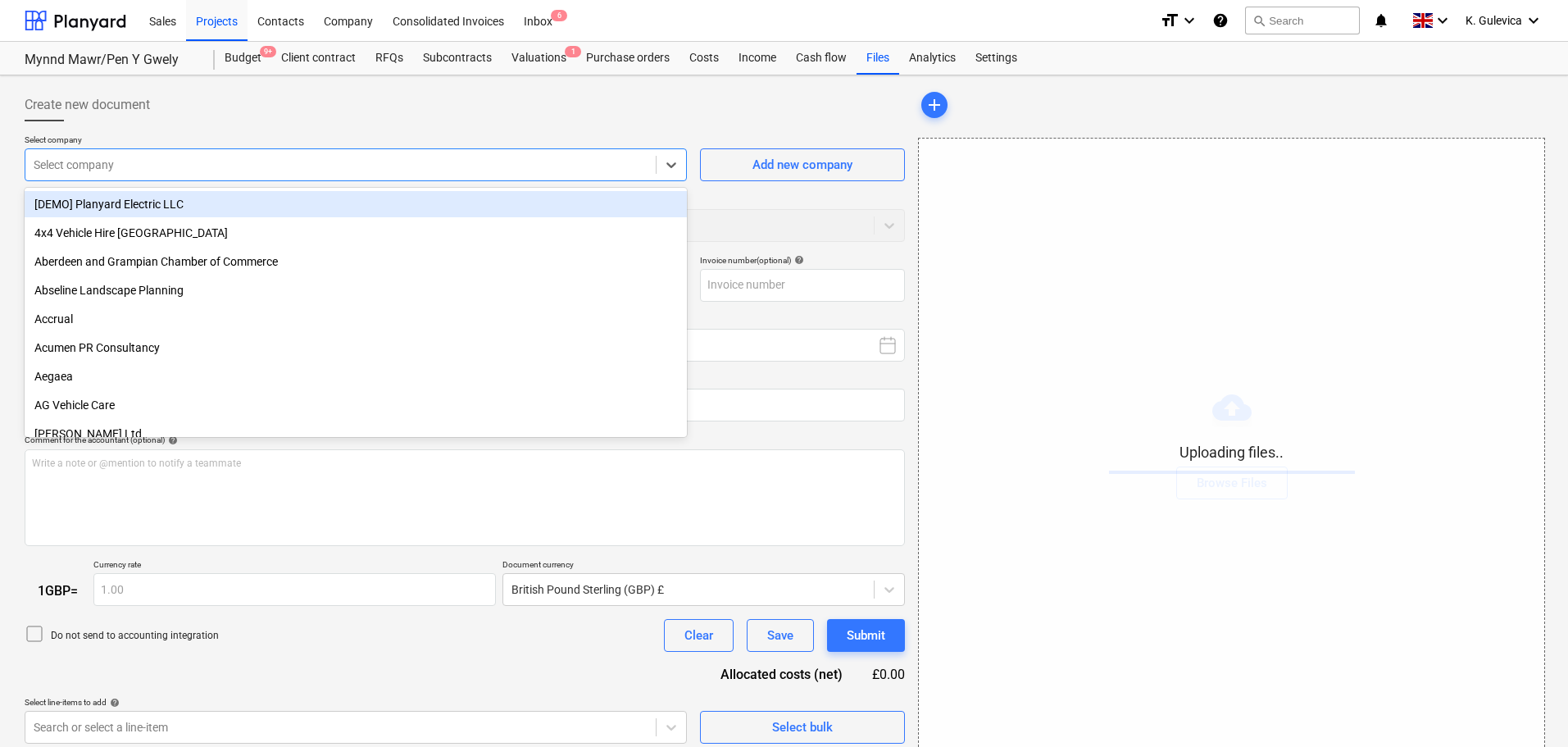
click at [146, 167] on div at bounding box center [340, 164] width 614 height 16
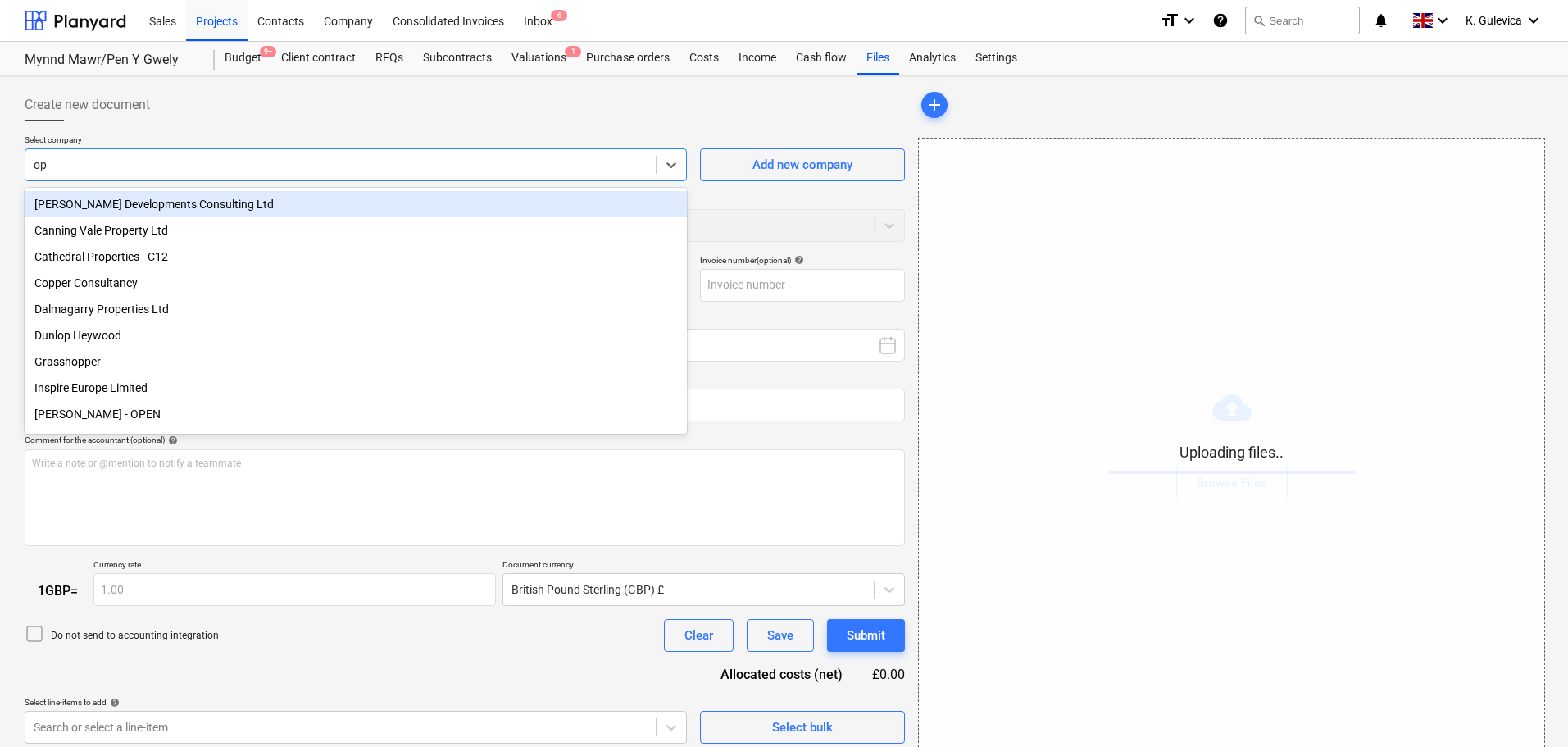
type input "opt"
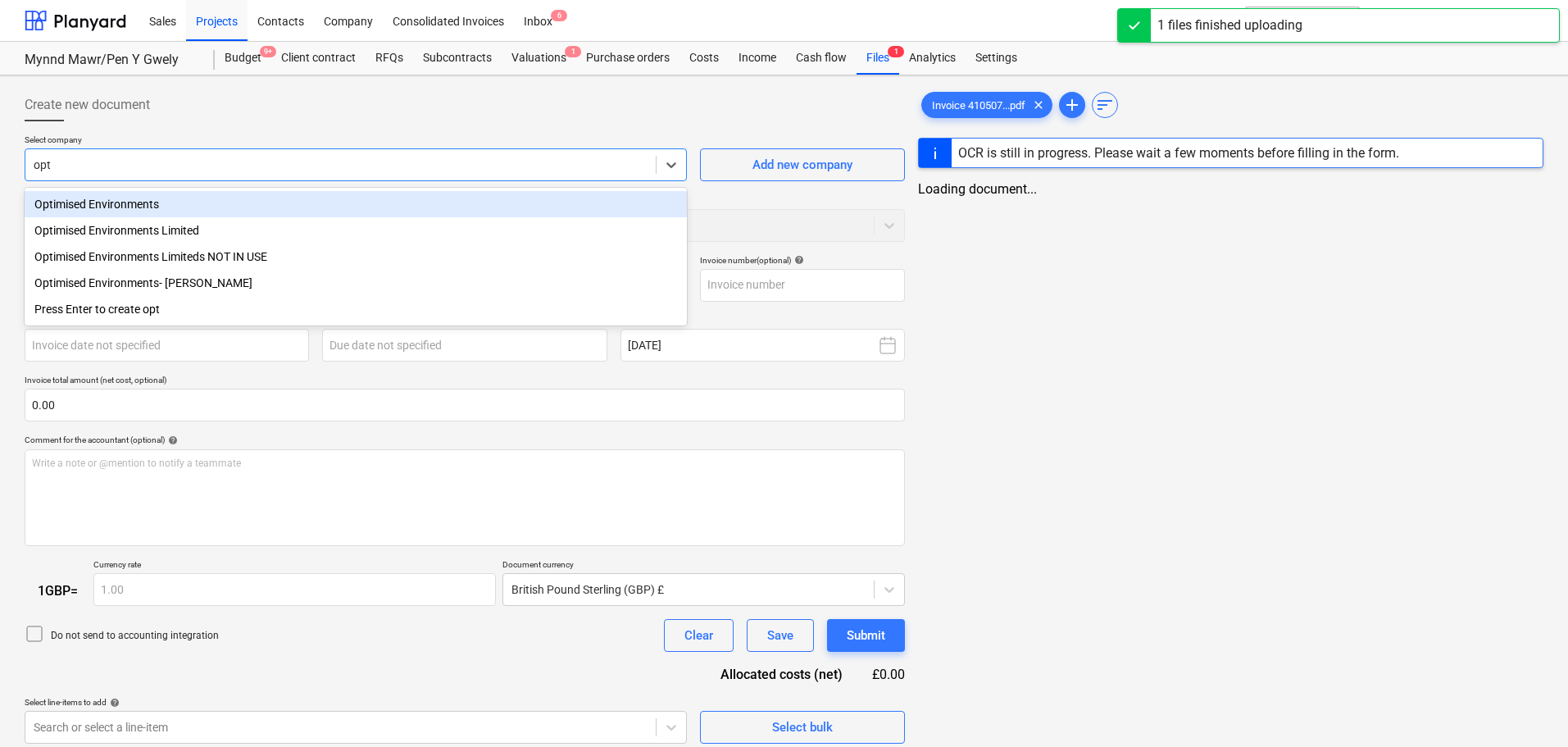
type input "Invoice 41050716 Project 405.V14493.00000 (2).pdf"
type input "opti"
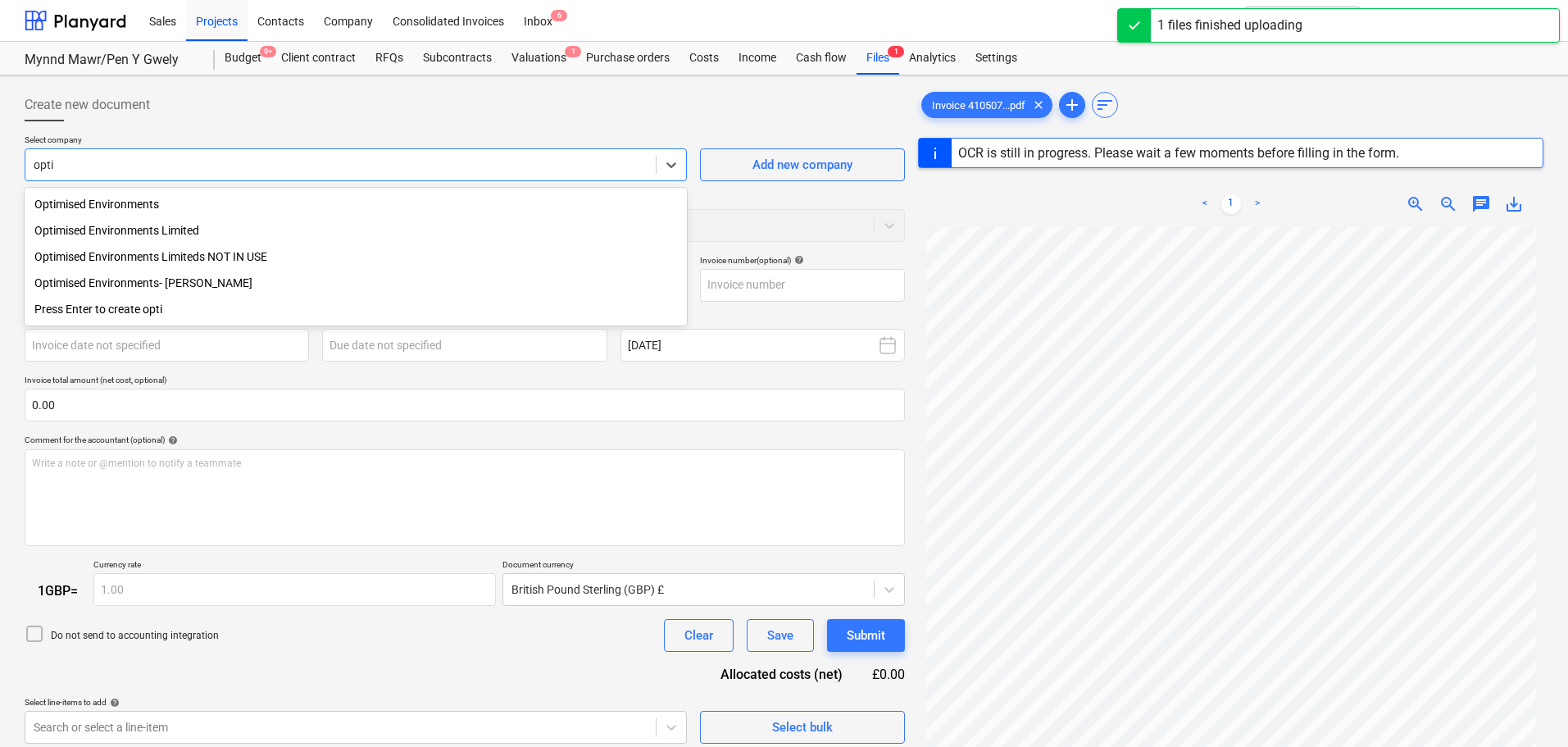
click at [175, 226] on div "Optimised Environments Limited" at bounding box center [356, 230] width 663 height 26
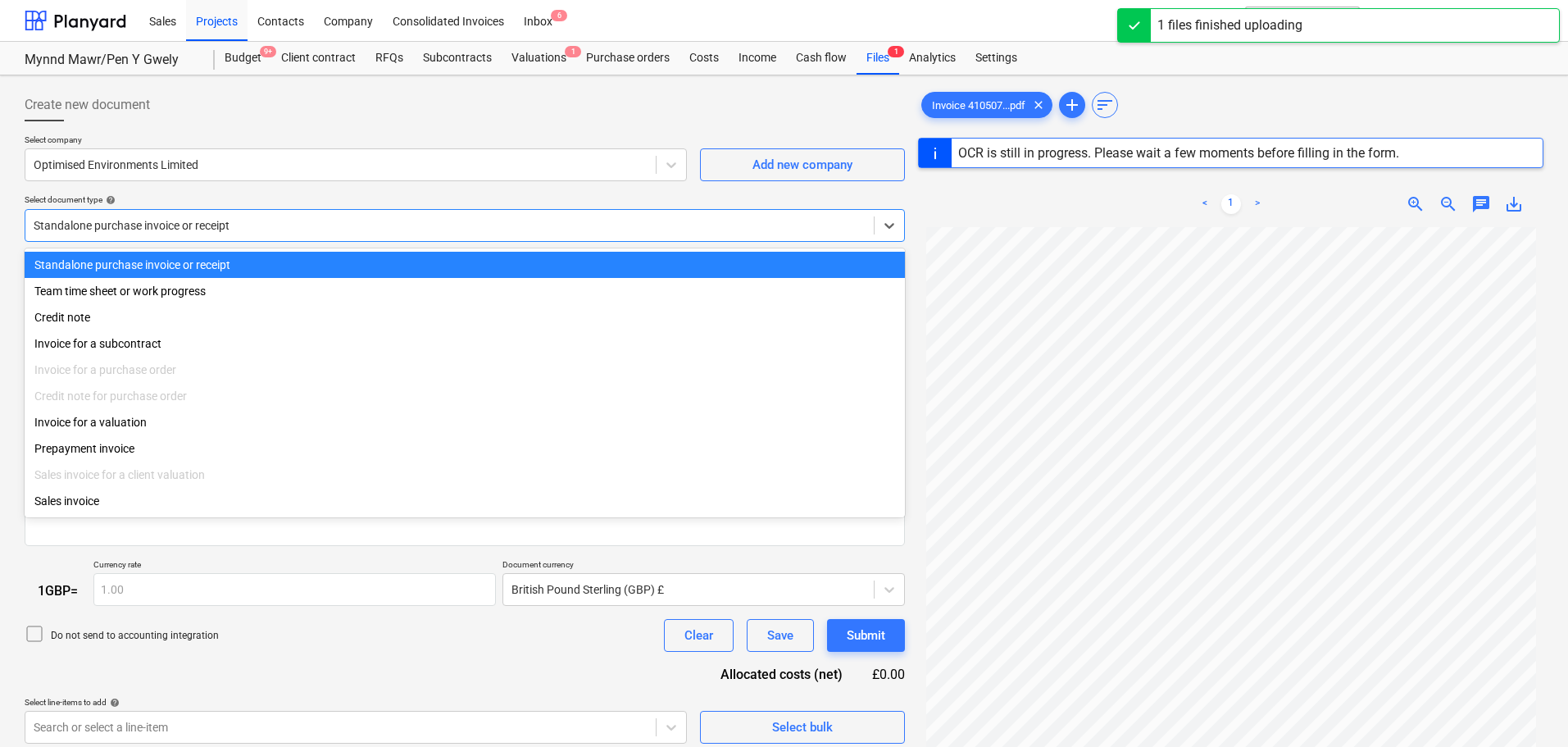
click at [259, 226] on div at bounding box center [450, 225] width 832 height 16
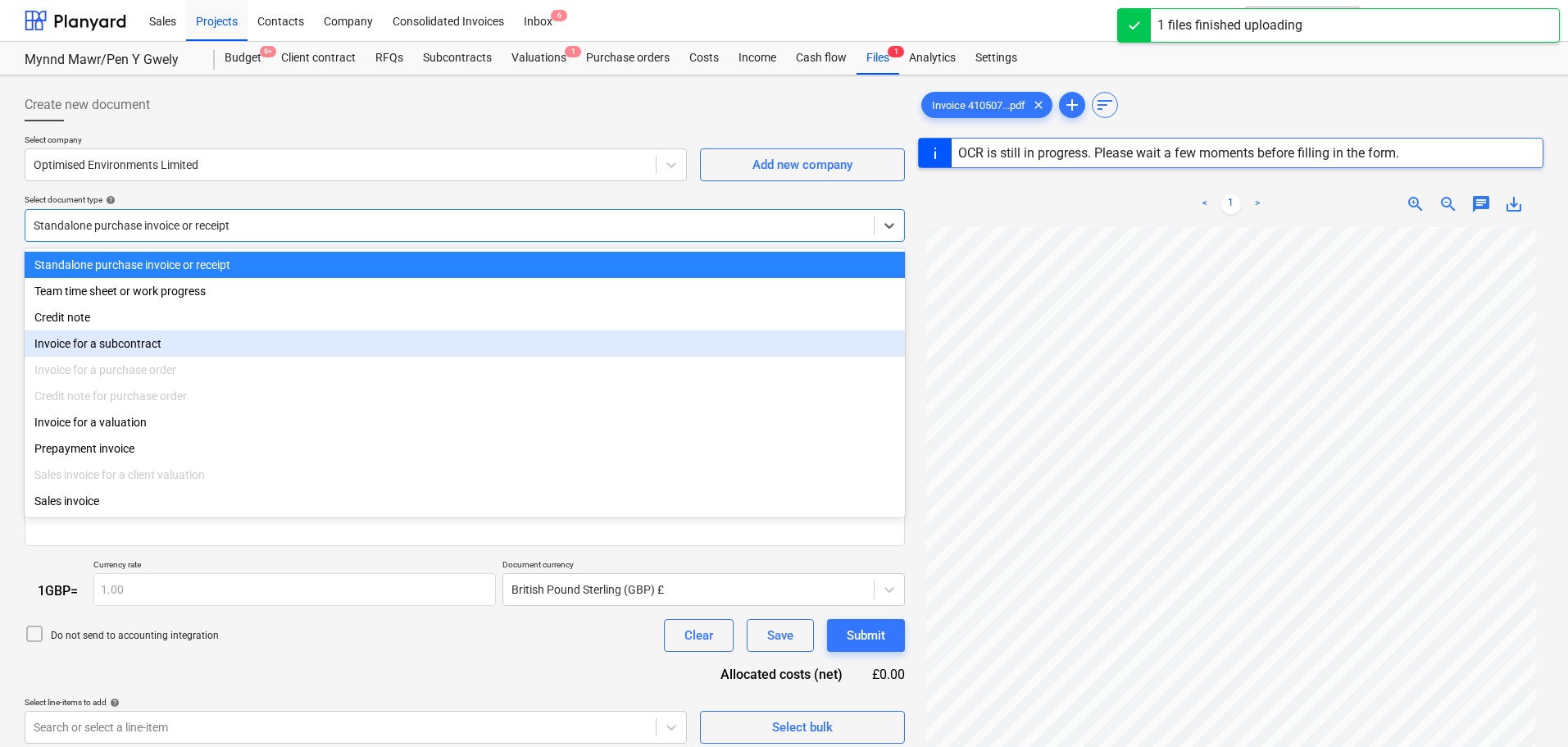
click at [141, 343] on div "Invoice for a subcontract" at bounding box center [465, 343] width 881 height 26
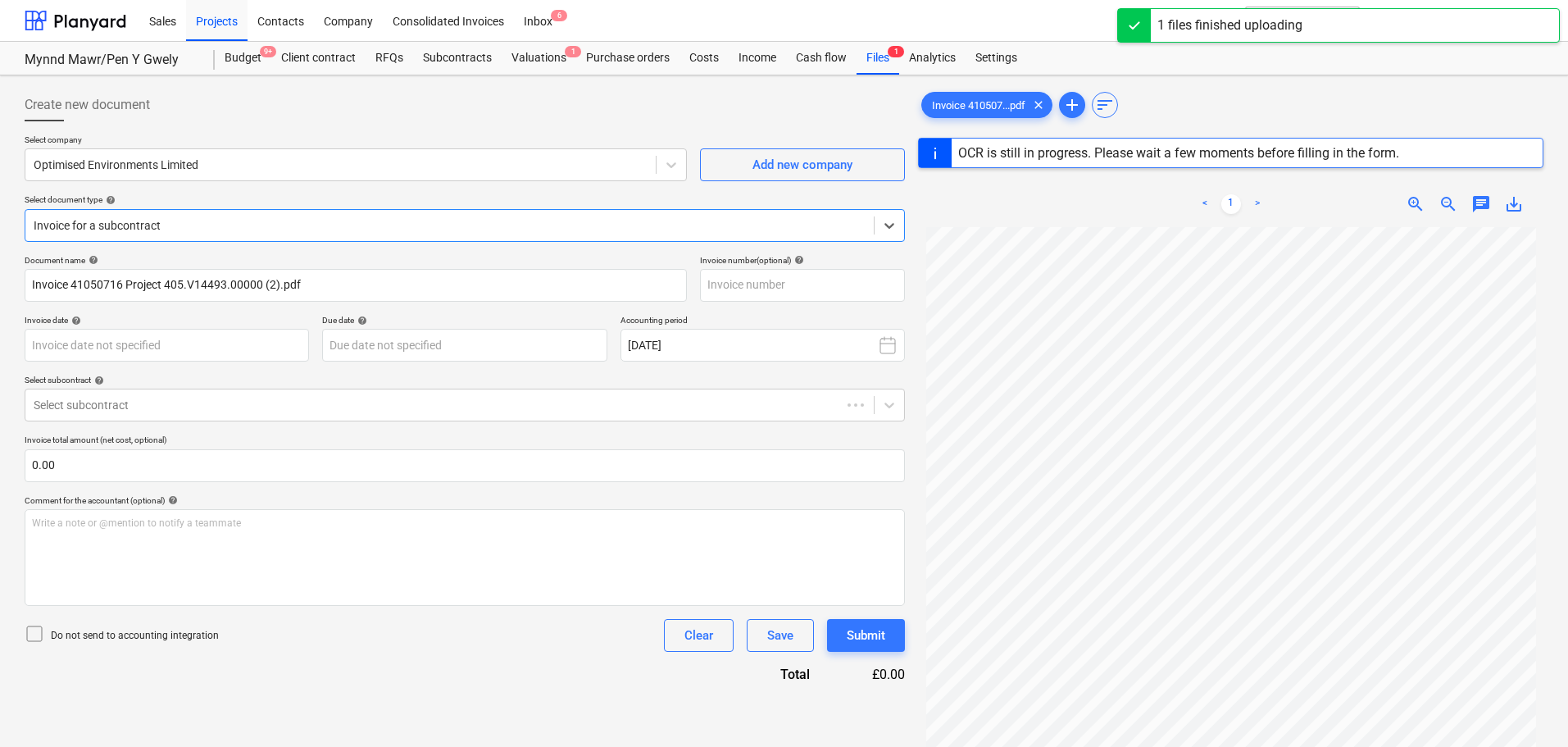
type input "41050716"
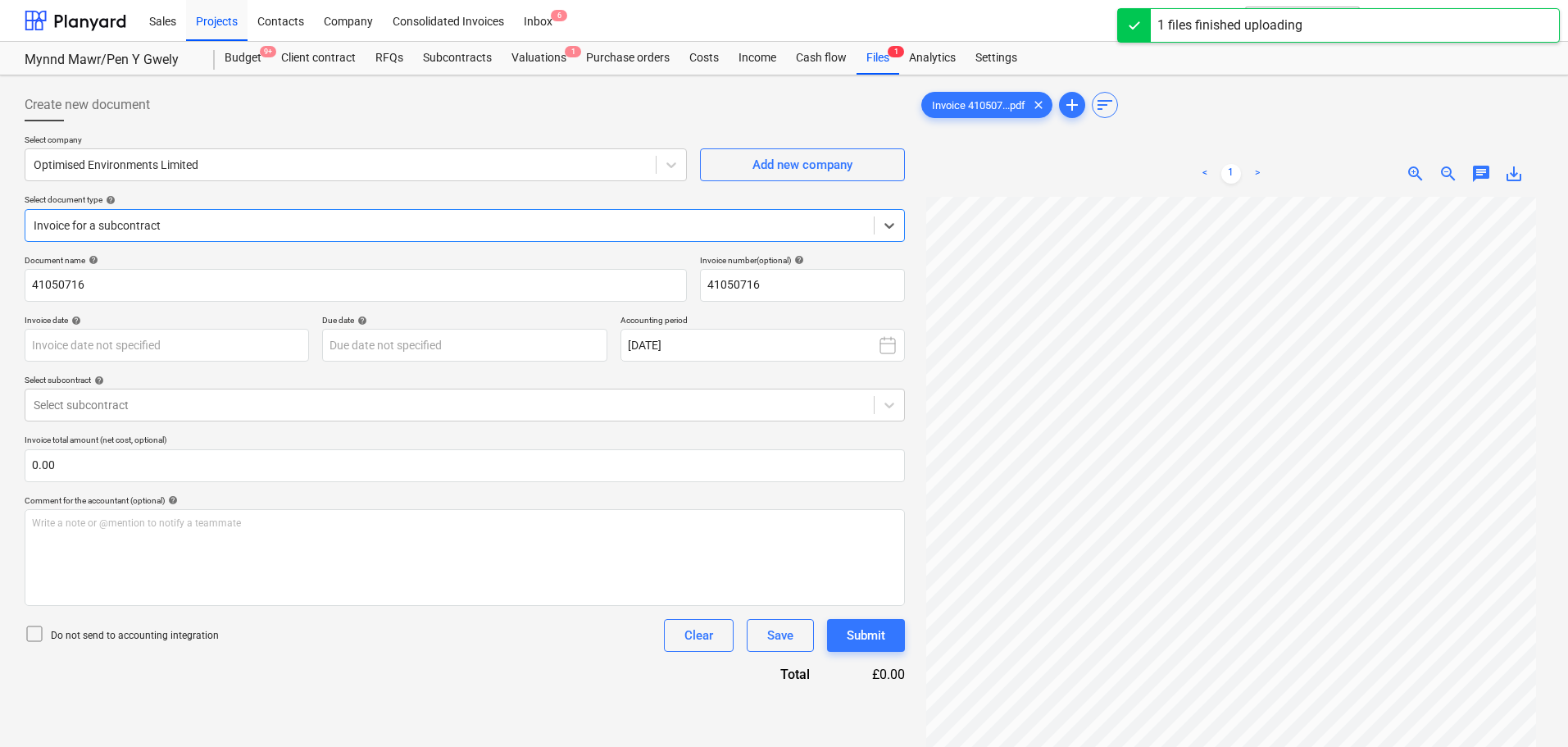
click at [174, 225] on div at bounding box center [450, 225] width 832 height 16
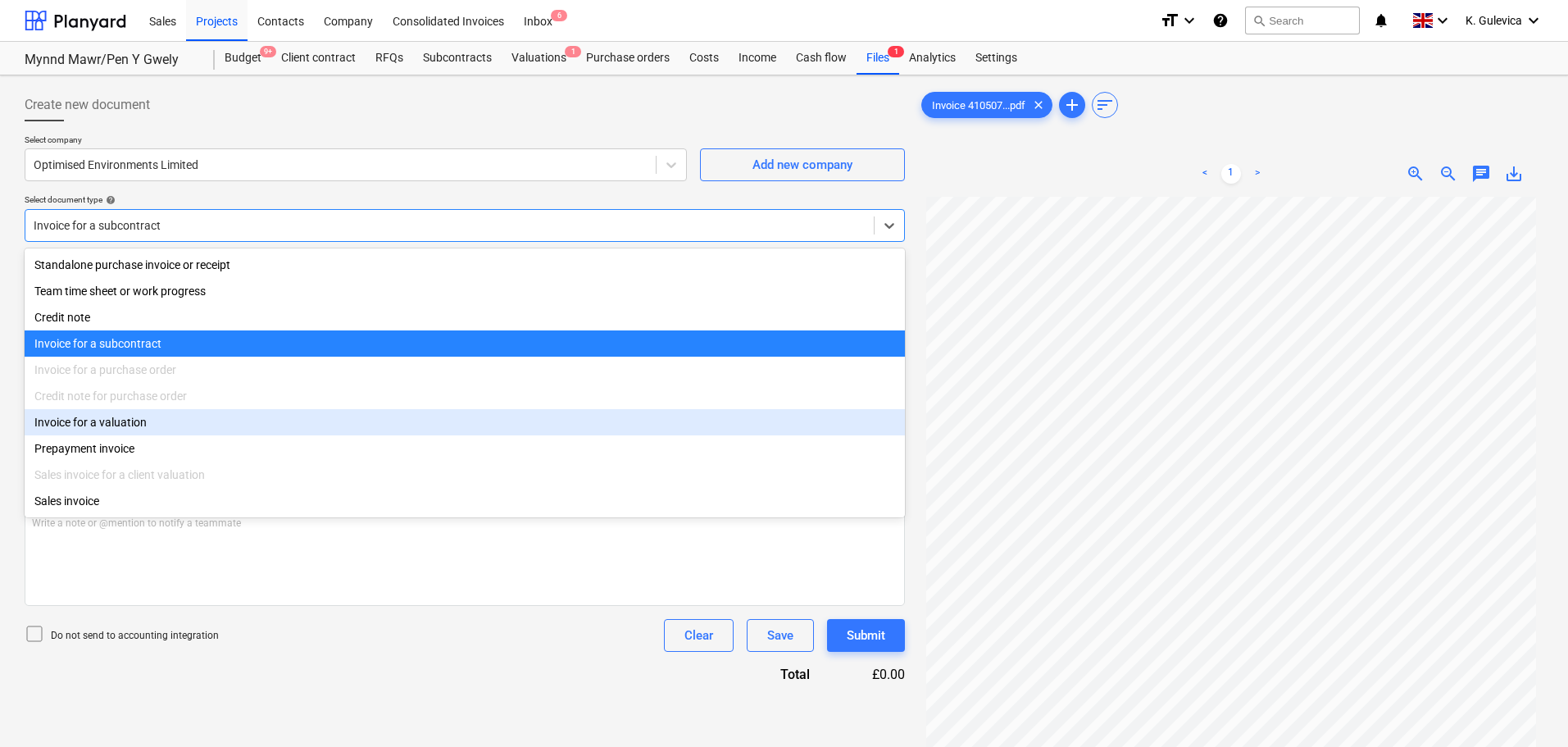
click at [146, 433] on div "Invoice for a valuation" at bounding box center [465, 422] width 881 height 26
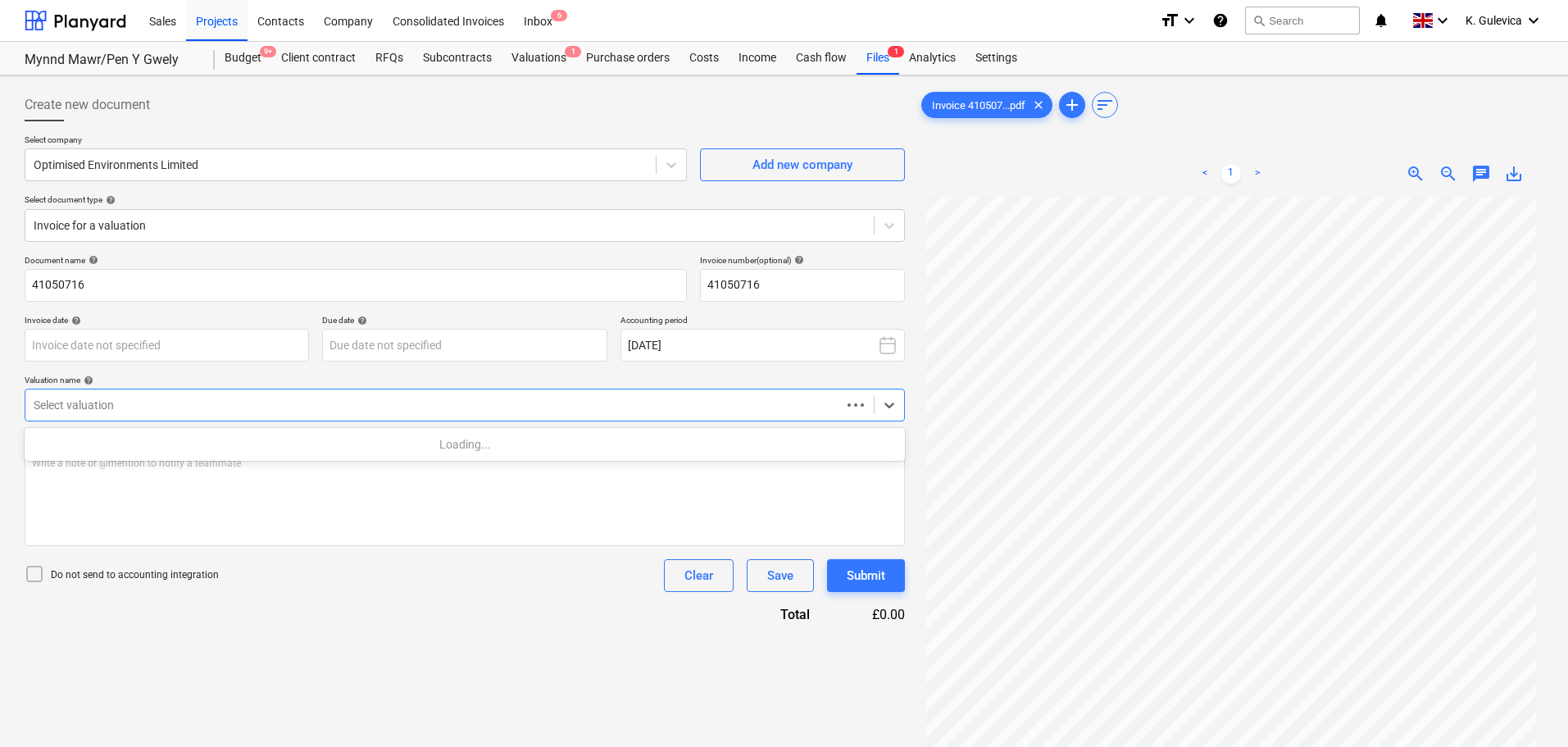
click at [226, 411] on div at bounding box center [433, 405] width 799 height 16
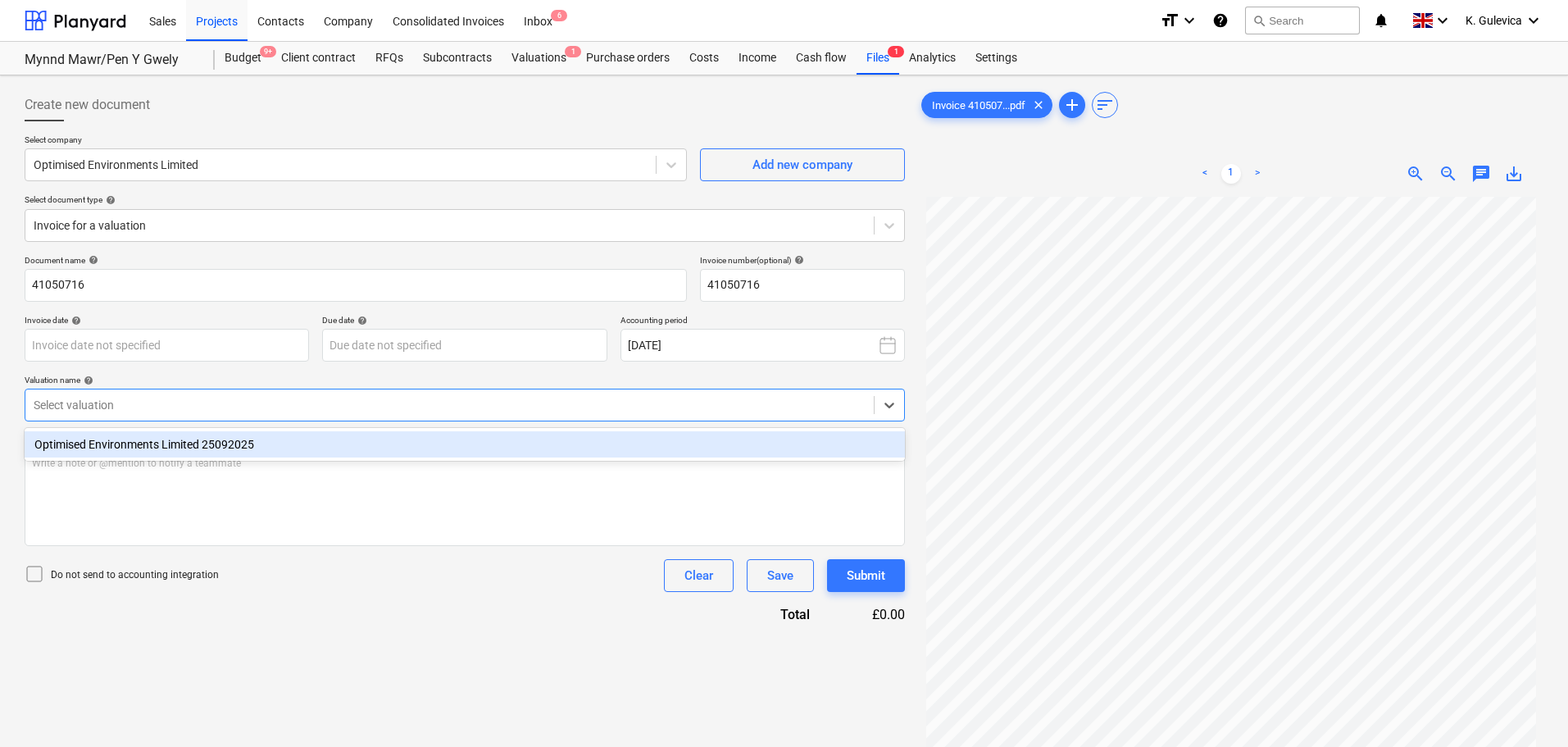
click at [207, 454] on div "Optimised Environments Limited 25092025" at bounding box center [465, 444] width 881 height 26
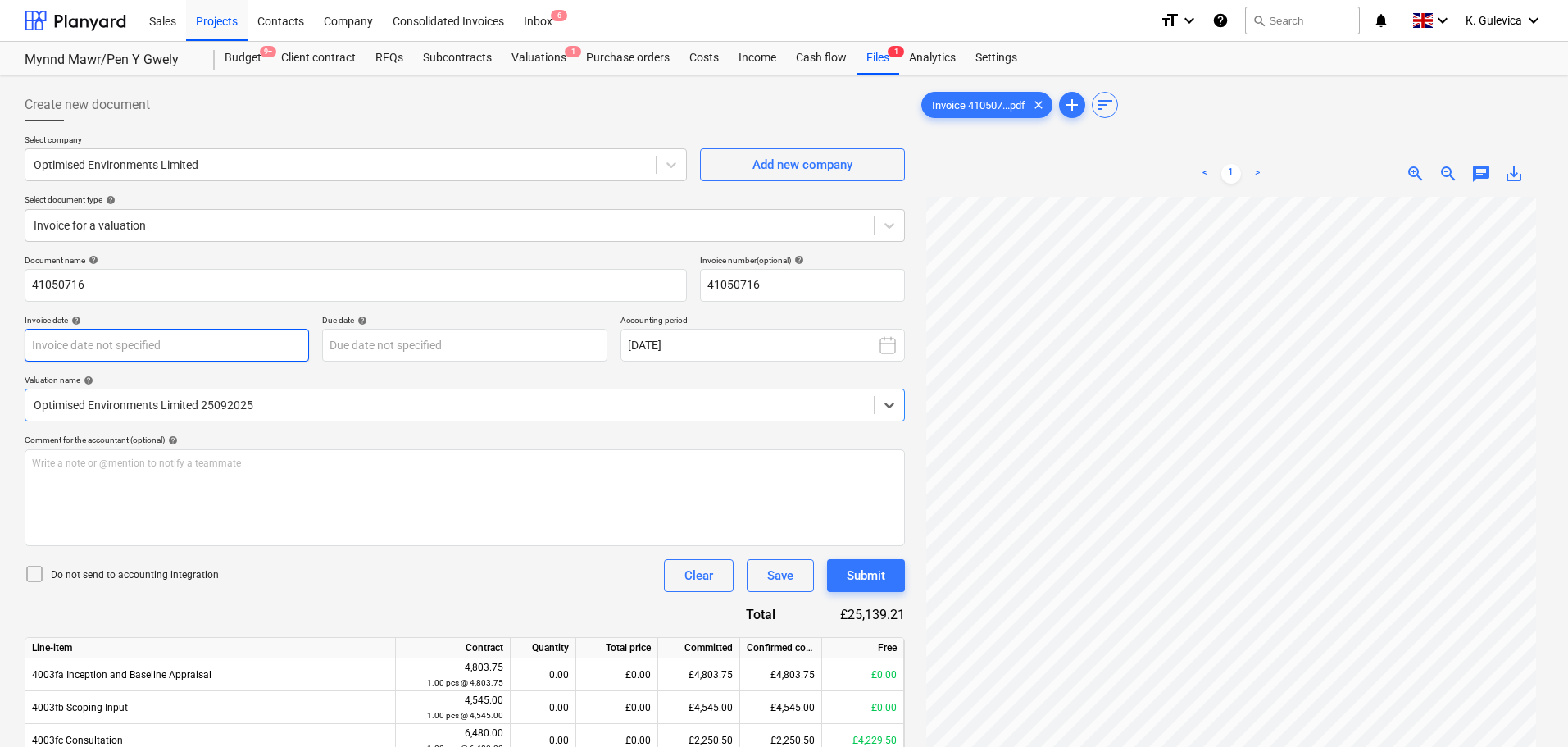
click at [188, 350] on body "Sales Projects Contacts Company Consolidated Invoices Inbox 6 format_size keybo…" at bounding box center [784, 373] width 1568 height 747
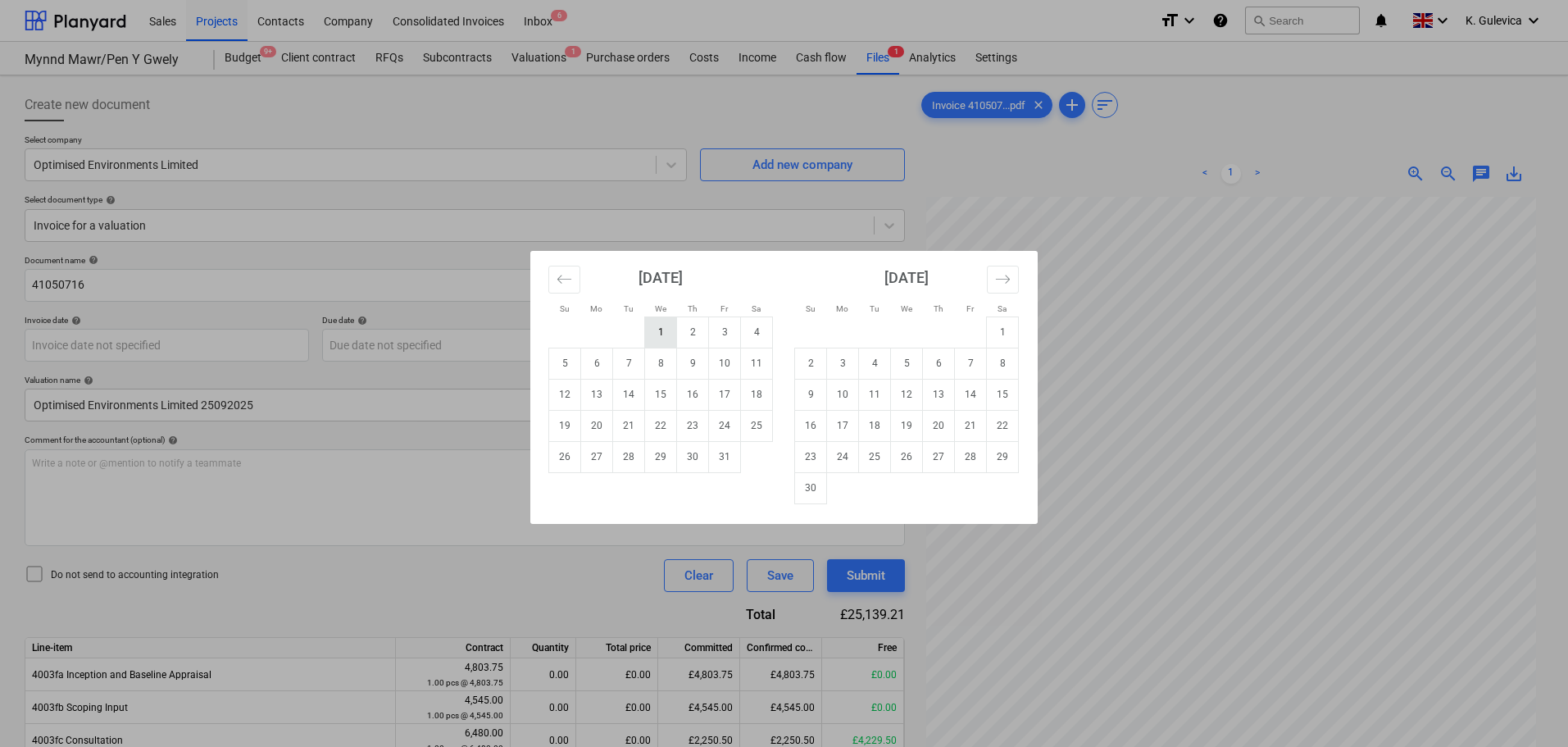
click at [659, 329] on td "1" at bounding box center [661, 331] width 32 height 31
type input "[DATE]"
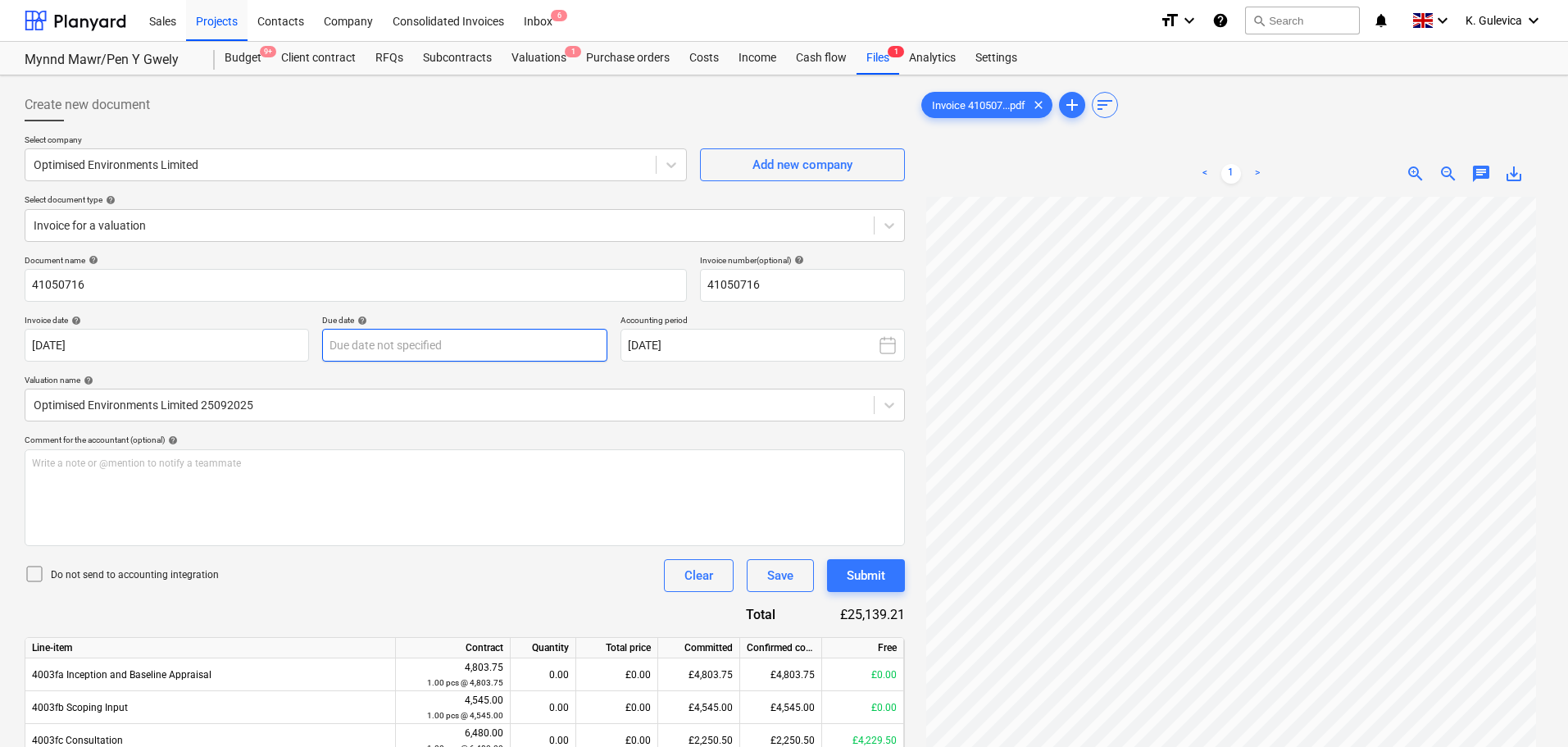
click at [458, 342] on body "Sales Projects Contacts Company Consolidated Invoices Inbox 6 format_size keybo…" at bounding box center [784, 373] width 1568 height 747
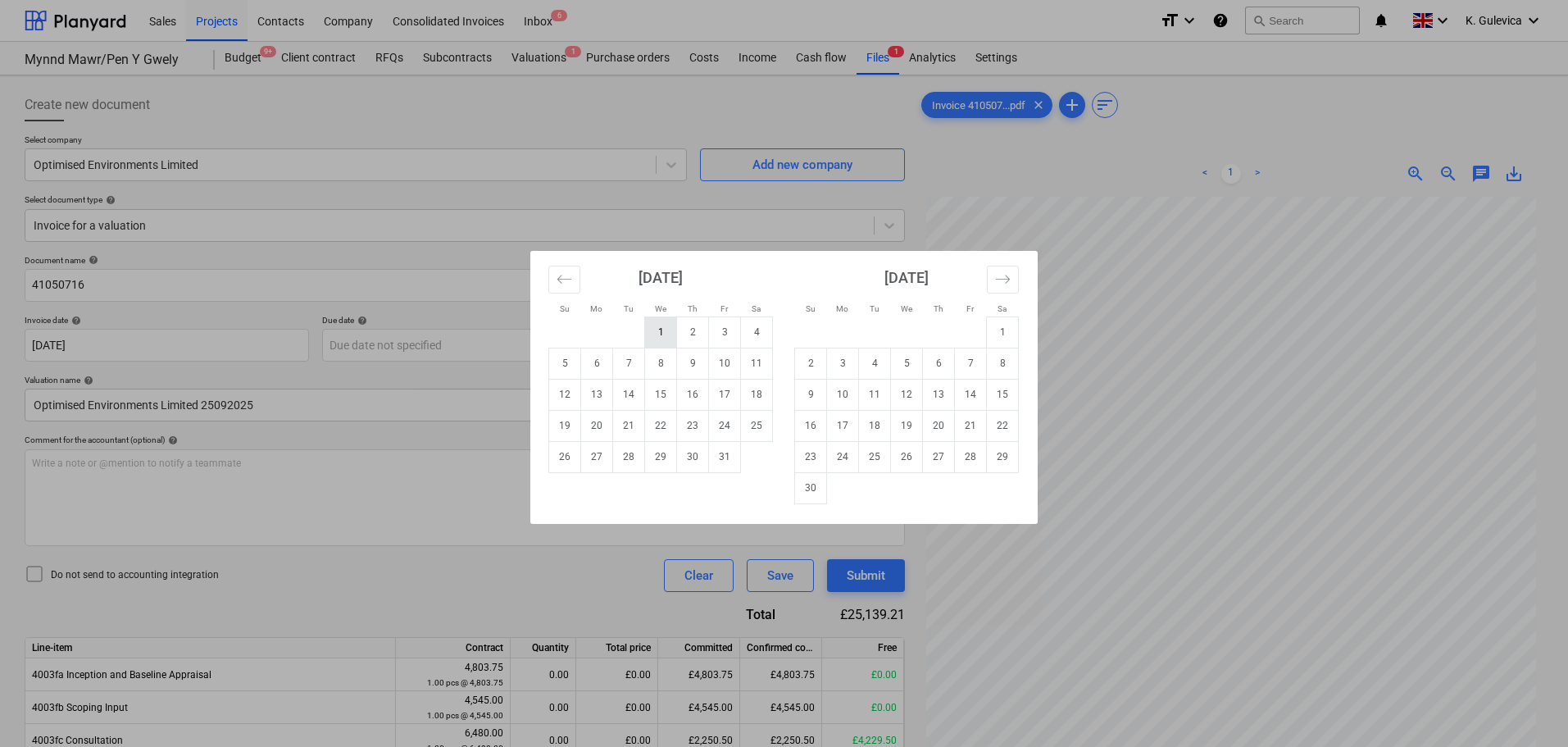
click at [670, 339] on td "1" at bounding box center [661, 331] width 32 height 31
type input "[DATE]"
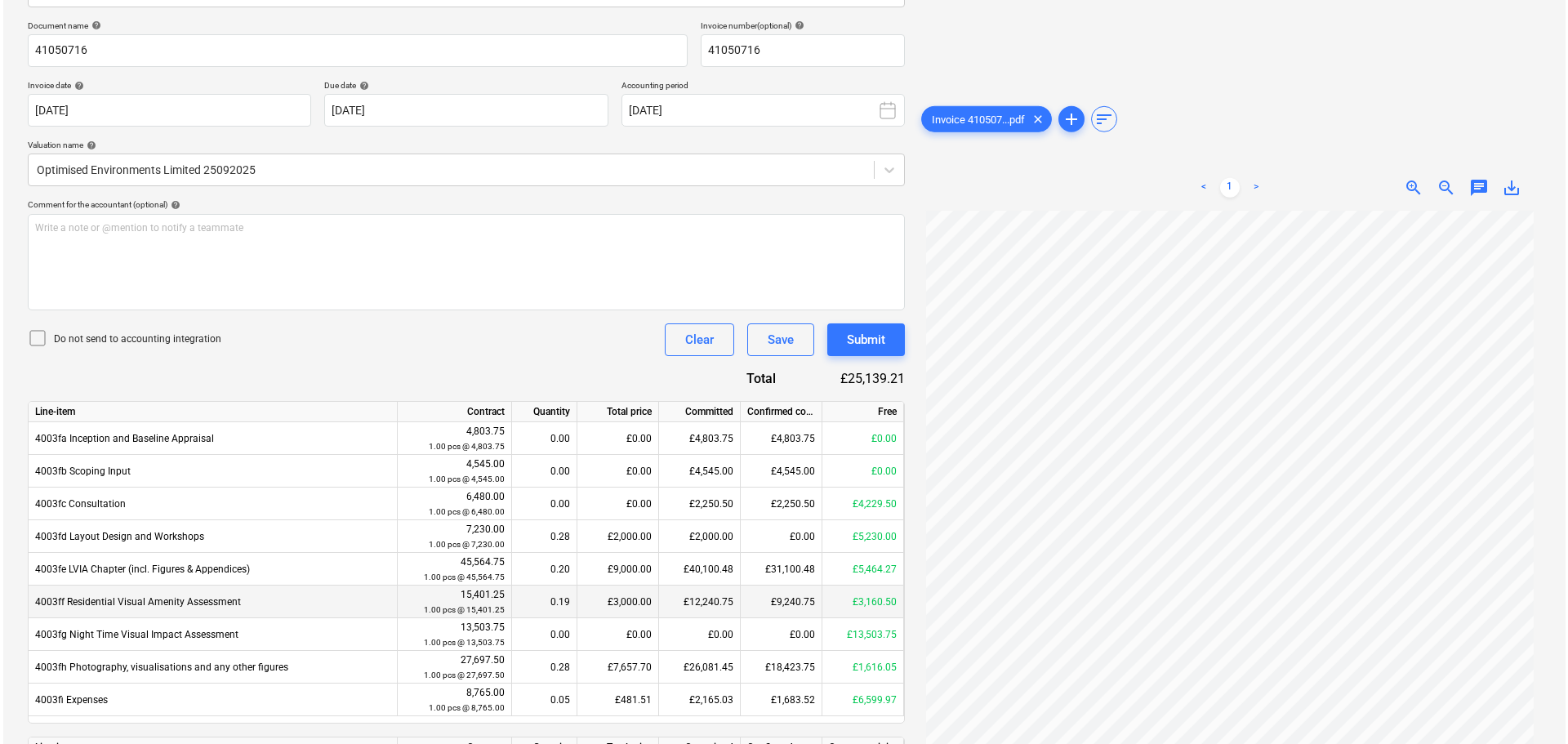
scroll to position [408, 0]
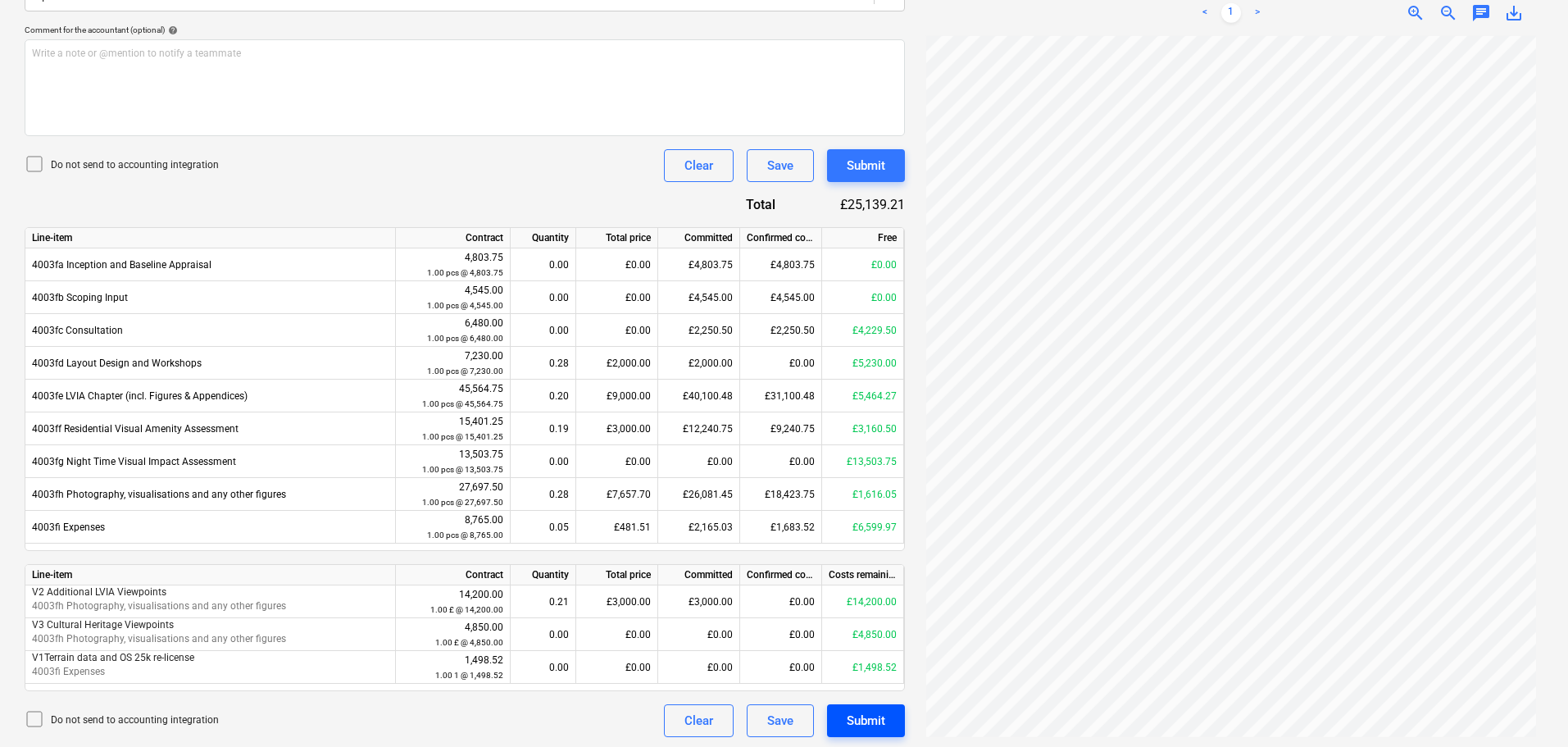
click at [859, 720] on div "Submit" at bounding box center [866, 719] width 39 height 21
